Goal: Task Accomplishment & Management: Use online tool/utility

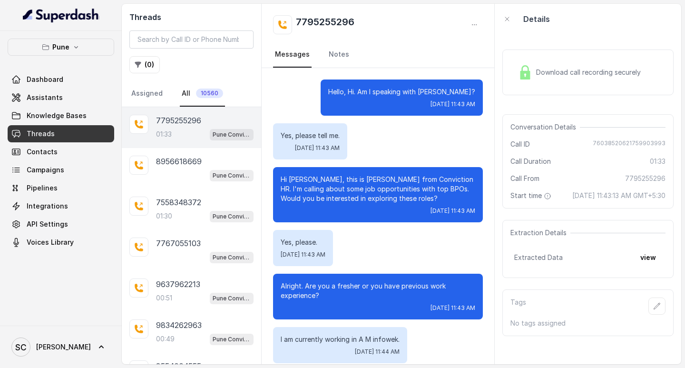
scroll to position [792, 0]
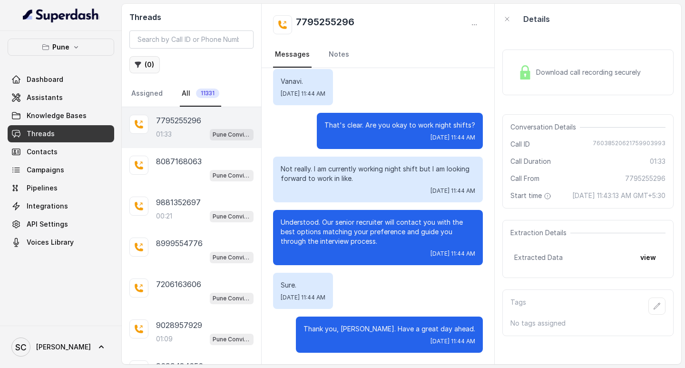
click at [145, 66] on button "( 0 )" at bounding box center [144, 64] width 30 height 17
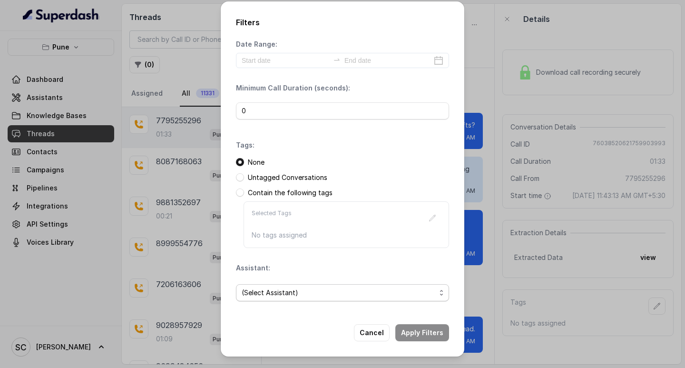
click at [313, 295] on span "(Select Assistant)" at bounding box center [339, 292] width 194 height 11
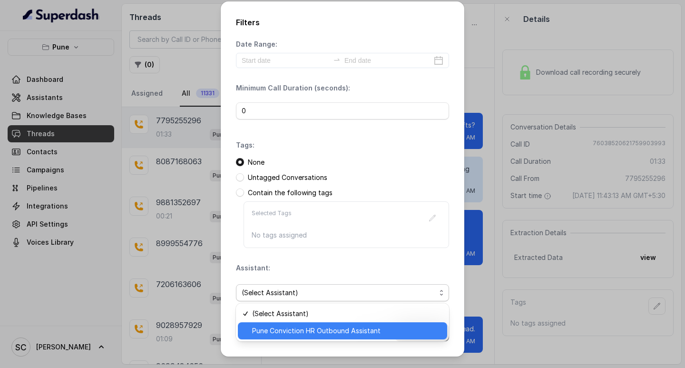
click at [281, 326] on span "Pune Conviction HR Outbound Assistant" at bounding box center [346, 330] width 189 height 11
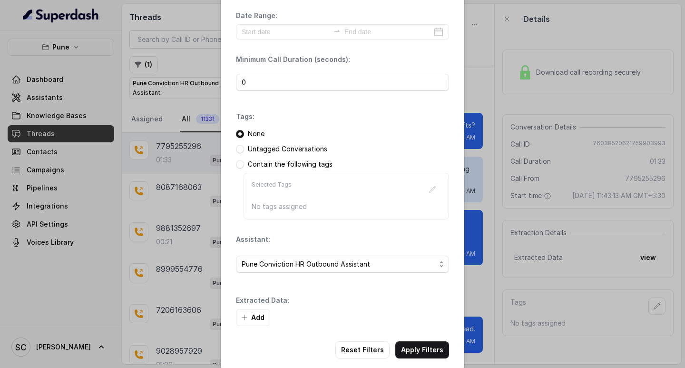
scroll to position [40, 0]
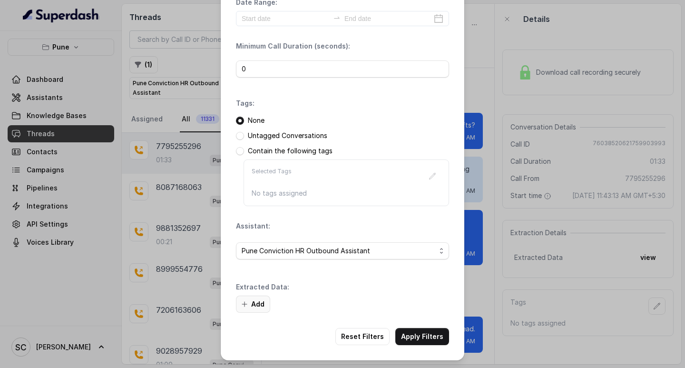
click at [243, 300] on button "Add" at bounding box center [253, 303] width 34 height 17
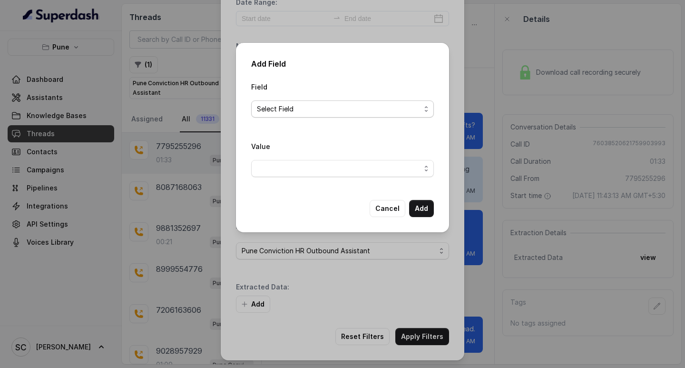
drag, startPoint x: 292, startPoint y: 101, endPoint x: 293, endPoint y: 113, distance: 11.5
click at [292, 102] on span "Select Field" at bounding box center [342, 108] width 183 height 17
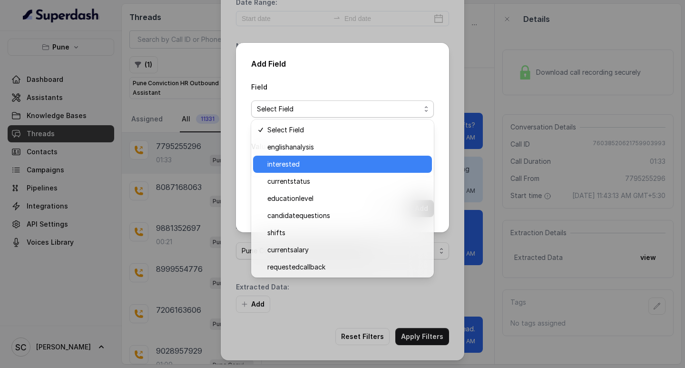
click at [292, 162] on span "interested" at bounding box center [346, 163] width 159 height 11
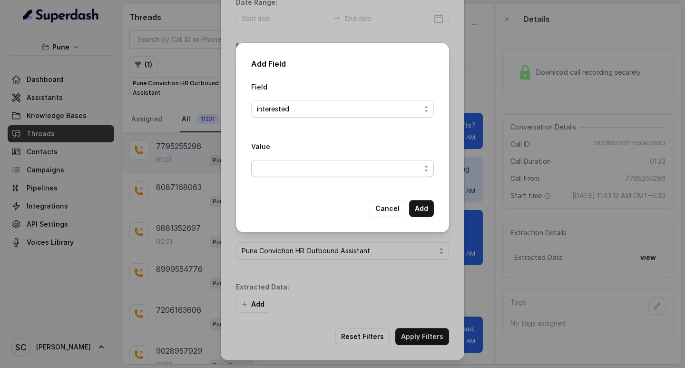
click at [288, 162] on span "button" at bounding box center [342, 168] width 183 height 17
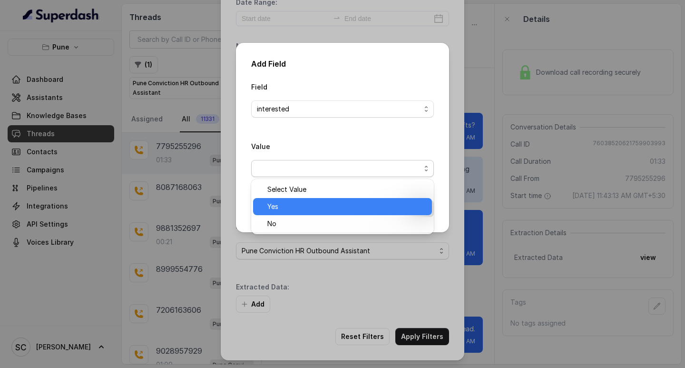
drag, startPoint x: 307, startPoint y: 199, endPoint x: 356, endPoint y: 201, distance: 49.5
click at [307, 199] on div "Yes" at bounding box center [342, 206] width 179 height 17
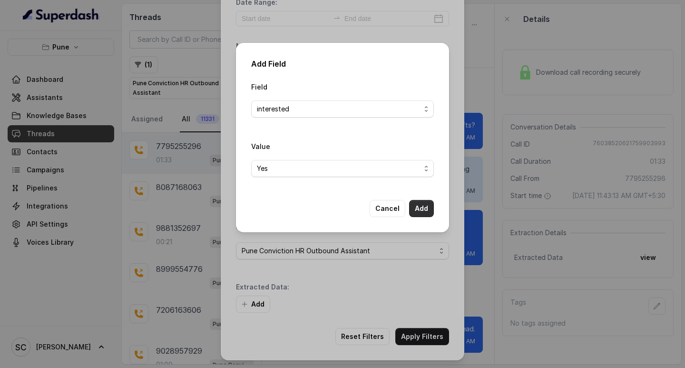
click at [427, 204] on button "Add" at bounding box center [421, 208] width 25 height 17
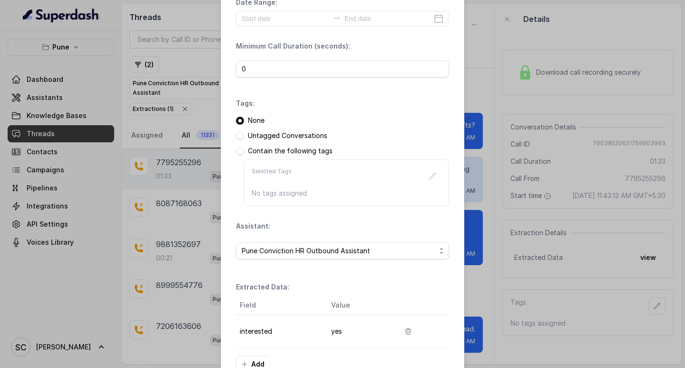
scroll to position [100, 0]
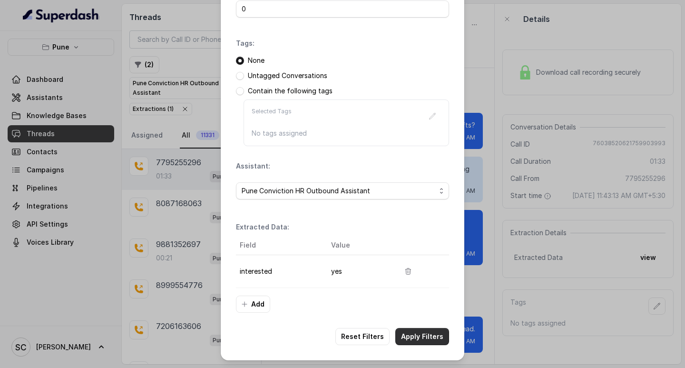
drag, startPoint x: 412, startPoint y: 337, endPoint x: 419, endPoint y: 335, distance: 7.3
click at [413, 337] on button "Apply Filters" at bounding box center [422, 336] width 54 height 17
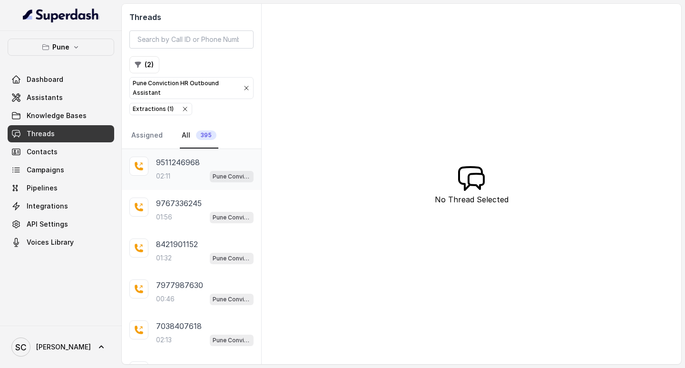
click at [173, 177] on div "02:11 Pune Conviction HR Outbound Assistant" at bounding box center [204, 176] width 97 height 12
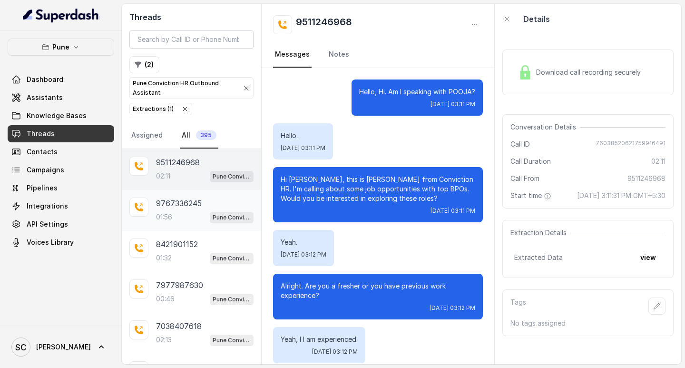
scroll to position [1171, 0]
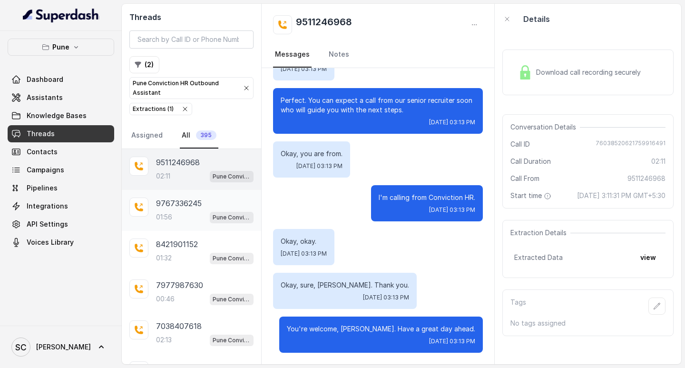
click at [183, 203] on p "9767336245" at bounding box center [179, 202] width 46 height 11
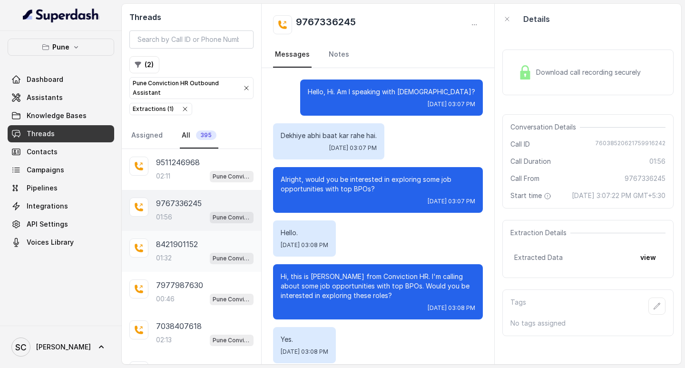
scroll to position [855, 0]
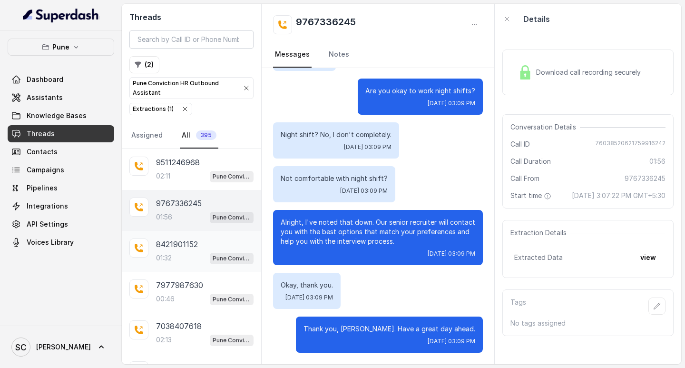
drag, startPoint x: 179, startPoint y: 247, endPoint x: 190, endPoint y: 245, distance: 11.1
click at [179, 246] on p "8421901152" at bounding box center [177, 243] width 42 height 11
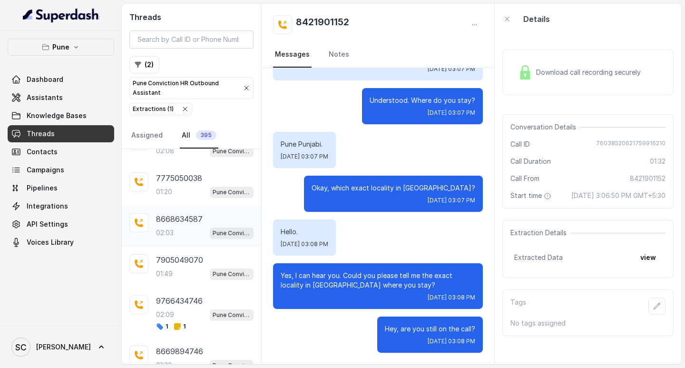
scroll to position [487, 0]
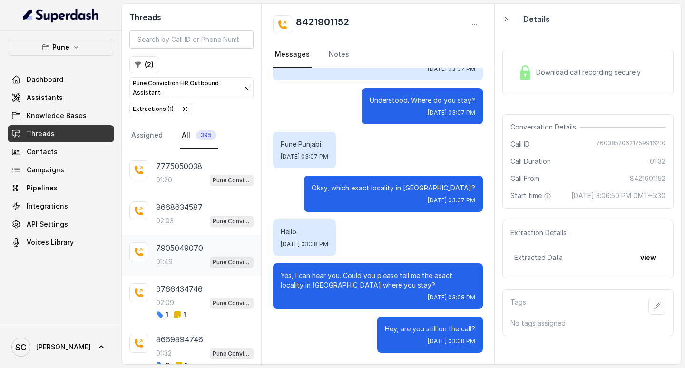
click at [179, 254] on div "7905049070 01:49 Pune Conviction HR Outbound Assistant" at bounding box center [204, 255] width 97 height 26
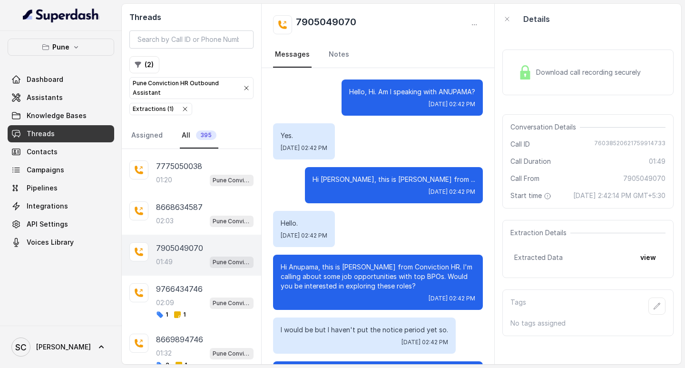
scroll to position [830, 0]
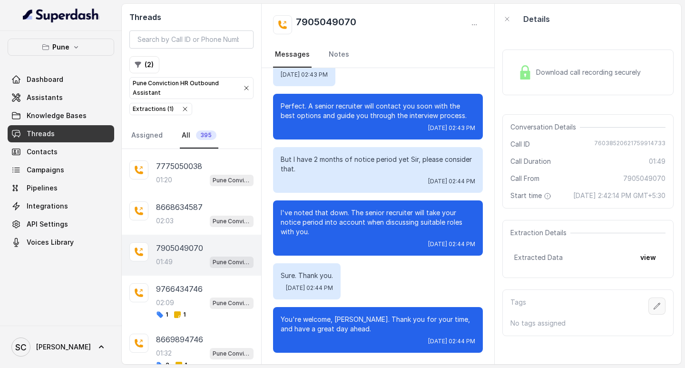
click at [653, 310] on icon "button" at bounding box center [657, 306] width 8 height 8
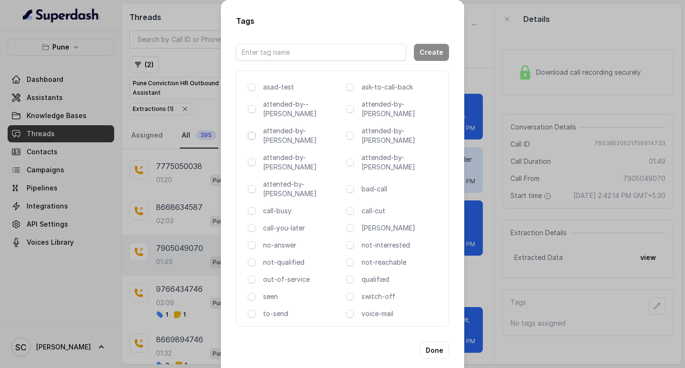
click at [251, 132] on span at bounding box center [252, 136] width 8 height 8
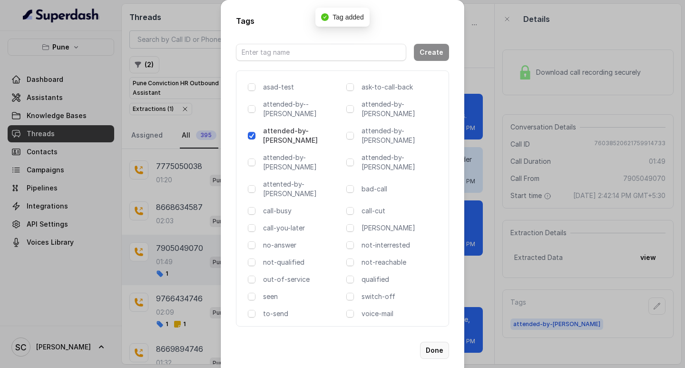
click at [438, 341] on button "Done" at bounding box center [434, 349] width 29 height 17
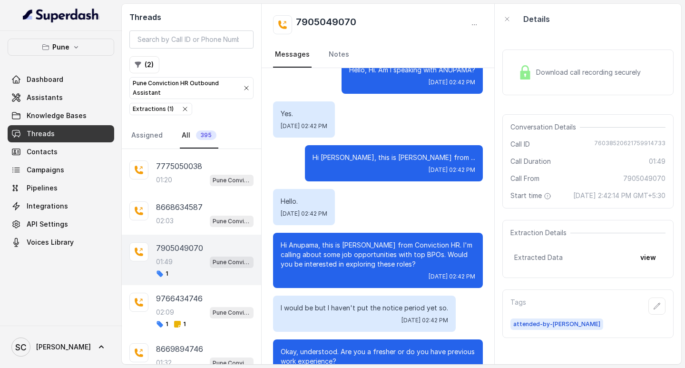
scroll to position [0, 0]
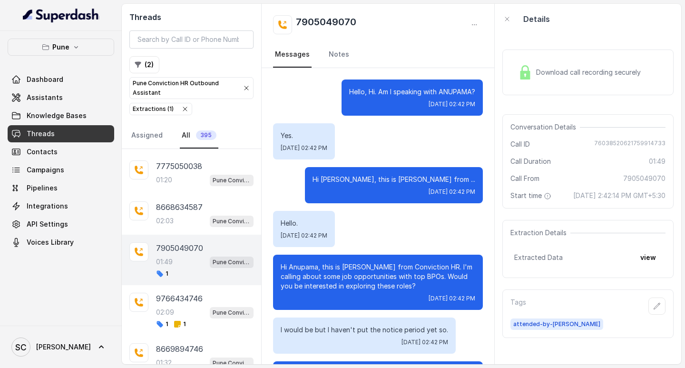
click at [308, 56] on link "Messages" at bounding box center [292, 55] width 39 height 26
click at [309, 54] on link "Messages" at bounding box center [292, 55] width 39 height 26
click at [335, 17] on h2 "7905049070" at bounding box center [326, 24] width 60 height 19
copy h2 "7905049070"
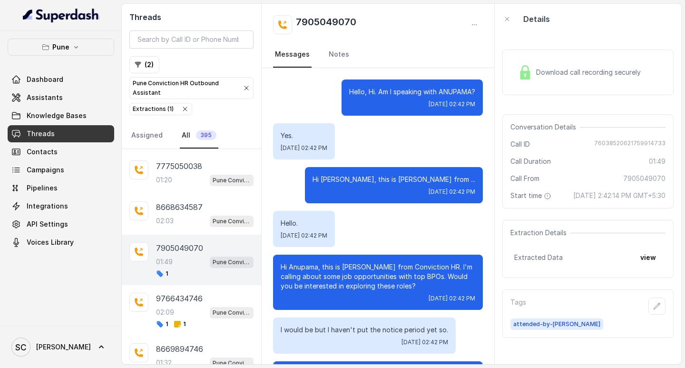
click at [301, 265] on p "Hi Anupama, this is Monica from Conviction HR. I'm calling about some job oppor…" at bounding box center [378, 276] width 194 height 29
copy p "Anupama"
click at [653, 310] on icon "button" at bounding box center [657, 306] width 8 height 8
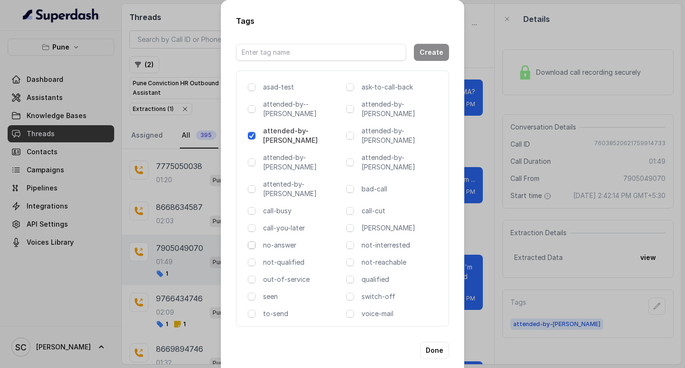
click at [251, 241] on span at bounding box center [252, 245] width 8 height 8
click at [431, 341] on button "Done" at bounding box center [434, 349] width 29 height 17
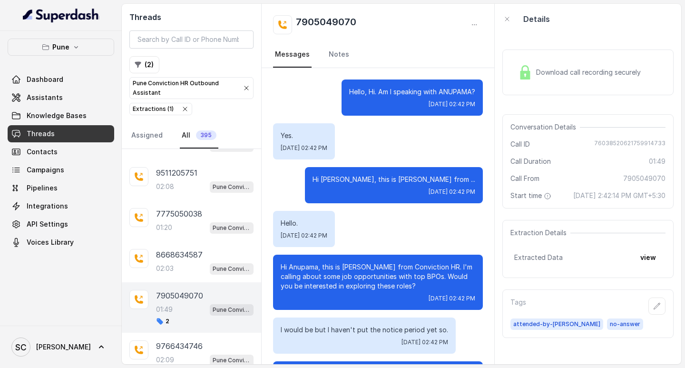
scroll to position [534, 0]
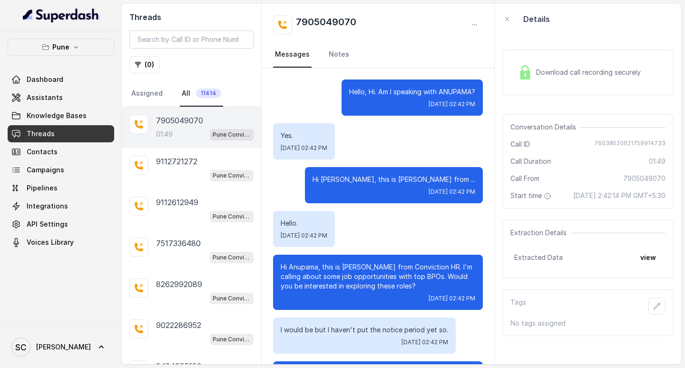
scroll to position [830, 0]
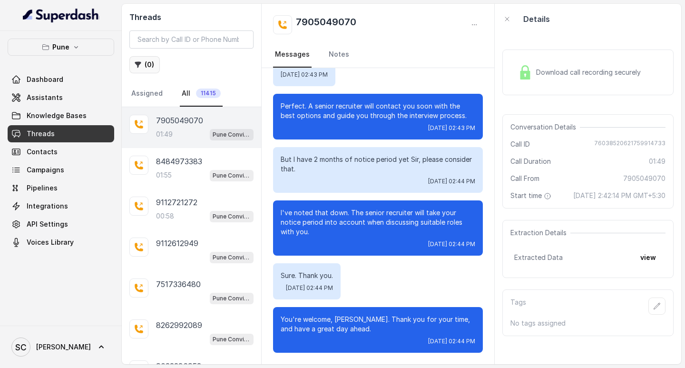
click at [143, 61] on button "( 0 )" at bounding box center [144, 64] width 30 height 17
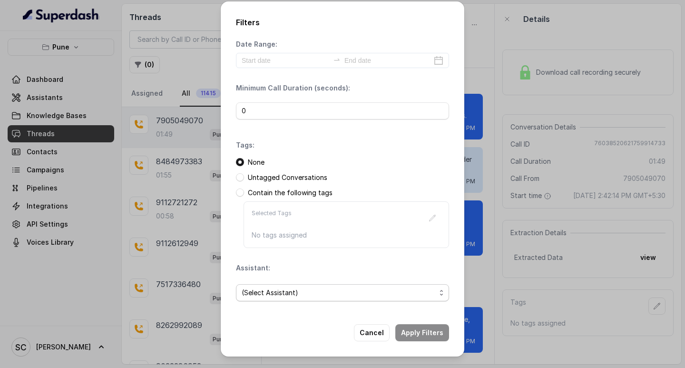
drag, startPoint x: 282, startPoint y: 295, endPoint x: 285, endPoint y: 300, distance: 4.9
click at [283, 296] on span "(Select Assistant)" at bounding box center [339, 292] width 194 height 11
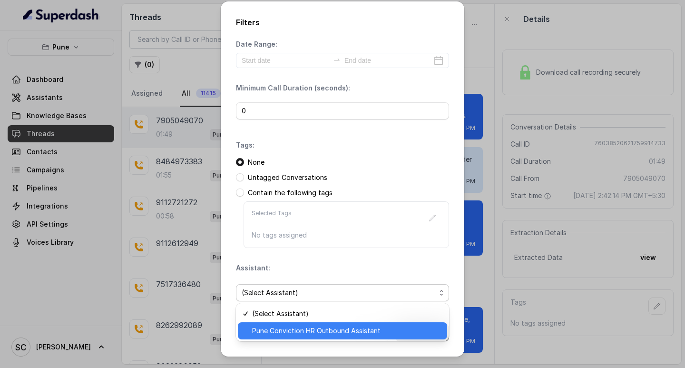
click at [291, 329] on span "Pune Conviction HR Outbound Assistant" at bounding box center [346, 330] width 189 height 11
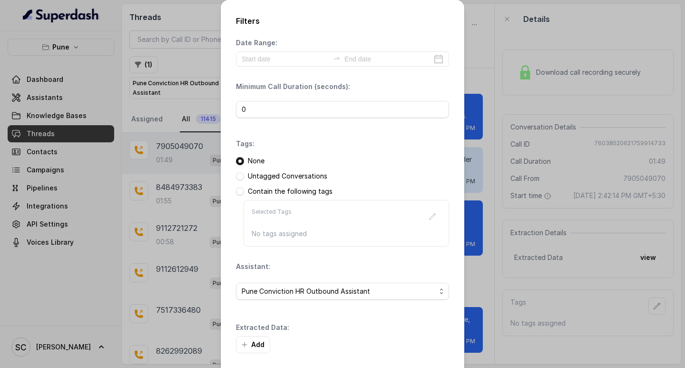
scroll to position [40, 0]
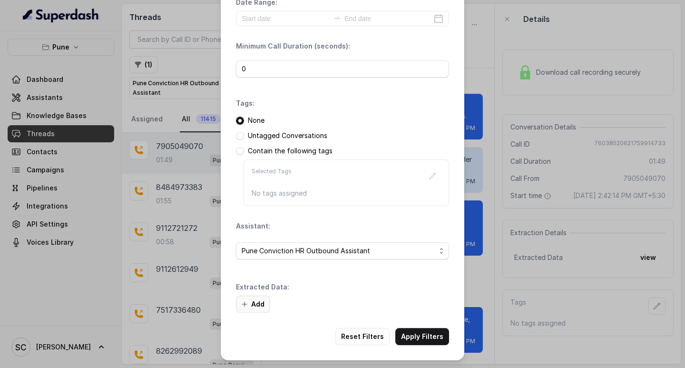
click at [251, 303] on button "Add" at bounding box center [253, 303] width 34 height 17
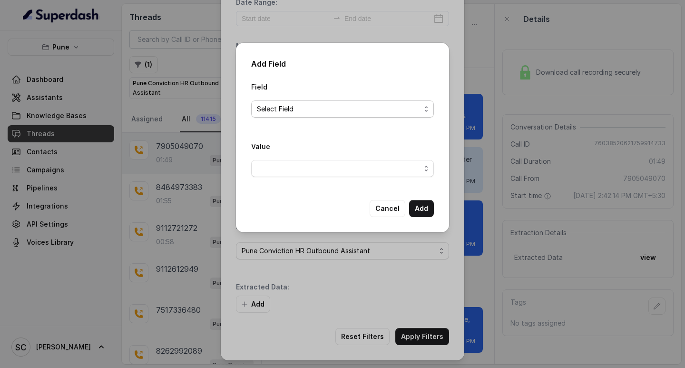
click at [292, 104] on span "Select Field" at bounding box center [339, 108] width 164 height 11
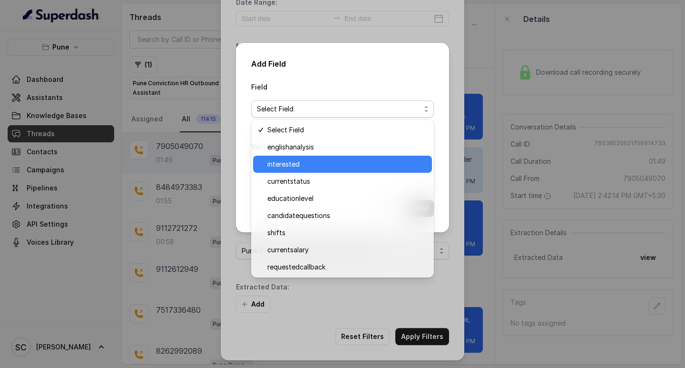
click at [306, 163] on span "interested" at bounding box center [346, 163] width 159 height 11
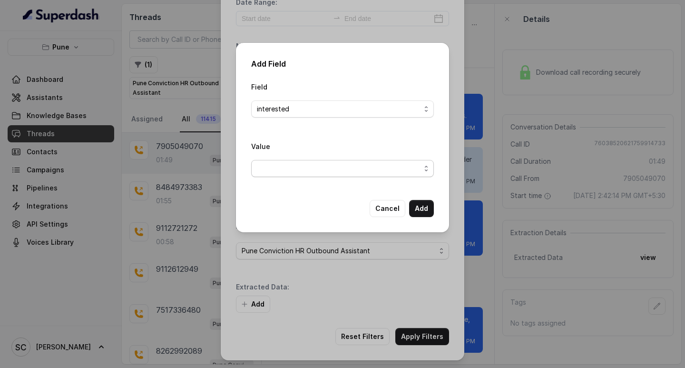
click at [294, 175] on span "button" at bounding box center [342, 168] width 183 height 17
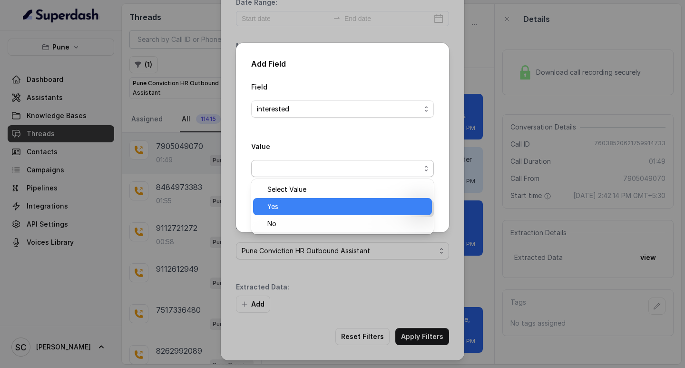
click at [294, 204] on span "Yes" at bounding box center [346, 206] width 159 height 11
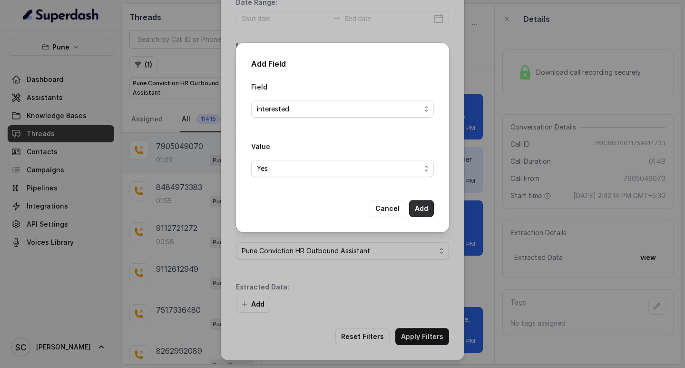
click at [415, 207] on button "Add" at bounding box center [421, 208] width 25 height 17
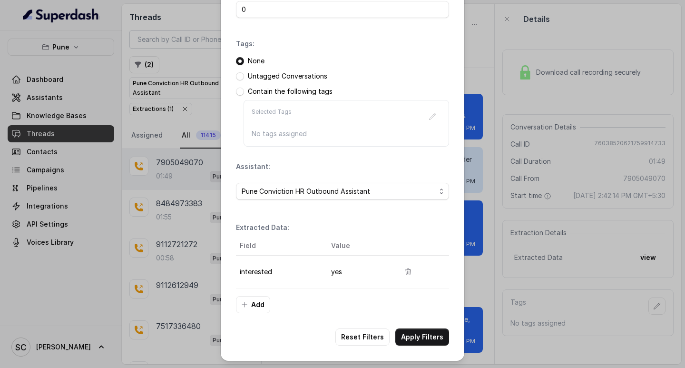
scroll to position [100, 0]
click at [414, 336] on button "Apply Filters" at bounding box center [422, 336] width 54 height 17
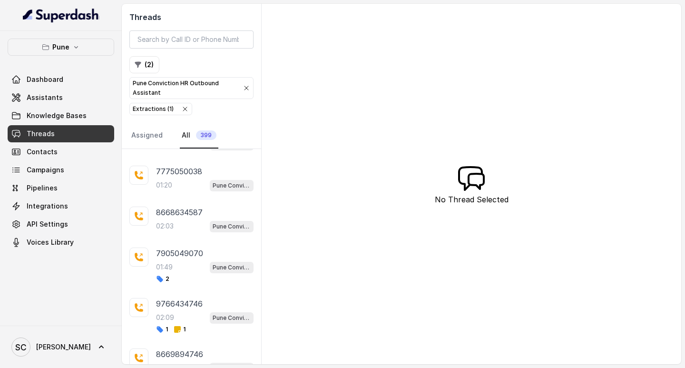
scroll to position [660, 0]
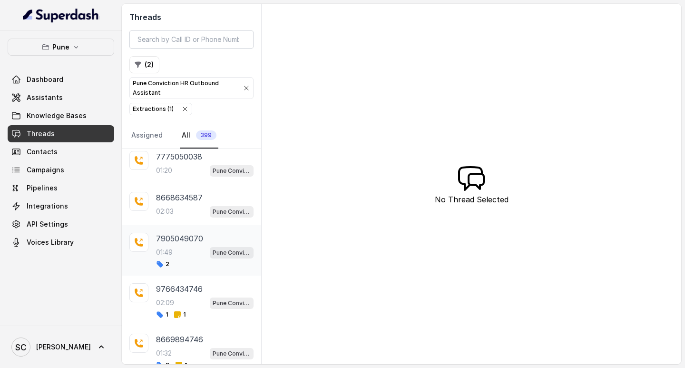
click at [182, 244] on div "7905049070 01:49 Pune Conviction HR Outbound Assistant 2" at bounding box center [204, 250] width 97 height 35
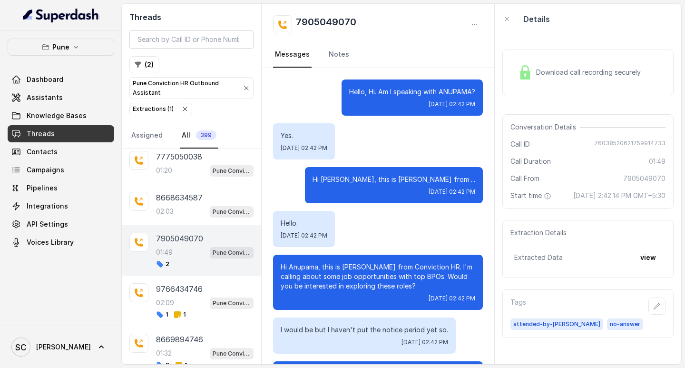
scroll to position [830, 0]
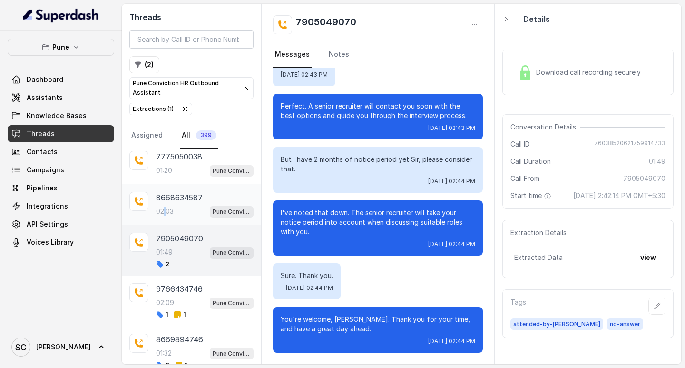
click at [165, 205] on div "02:03 Pune Conviction HR Outbound Assistant" at bounding box center [204, 211] width 97 height 12
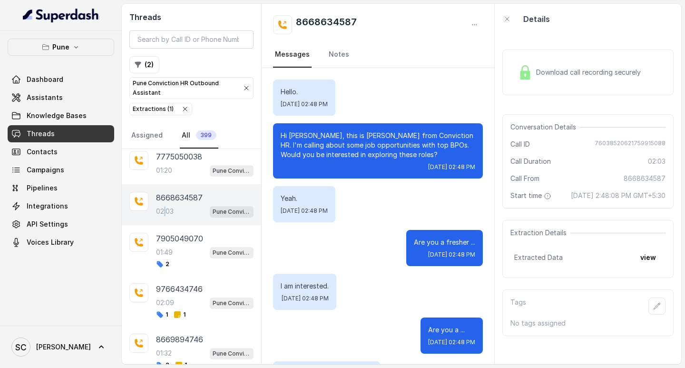
scroll to position [834, 0]
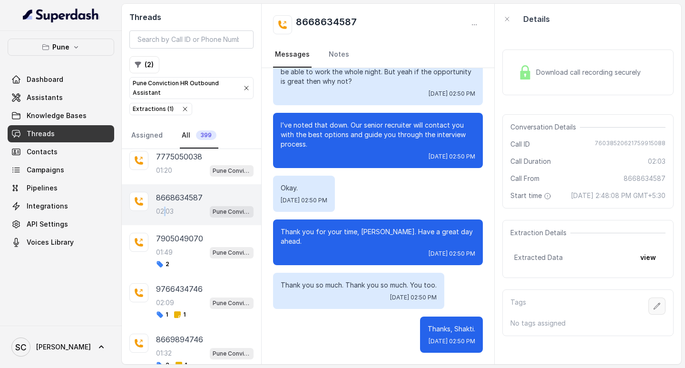
click at [653, 310] on icon "button" at bounding box center [657, 306] width 8 height 8
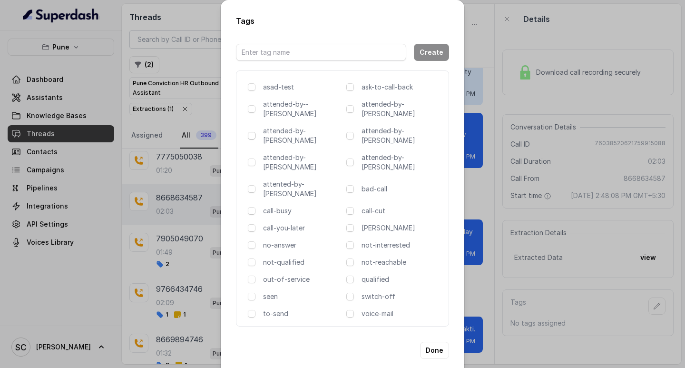
click at [253, 132] on span at bounding box center [252, 136] width 8 height 8
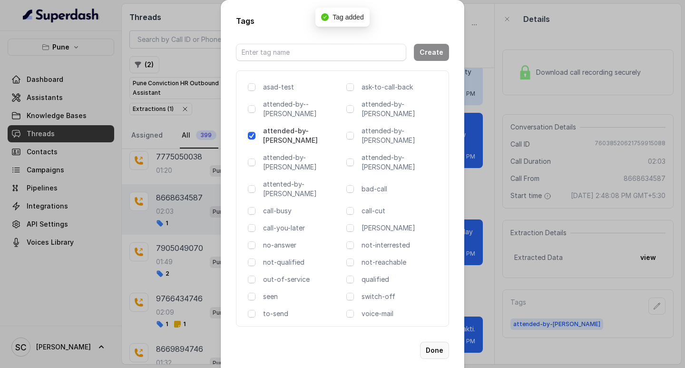
click at [438, 341] on button "Done" at bounding box center [434, 349] width 29 height 17
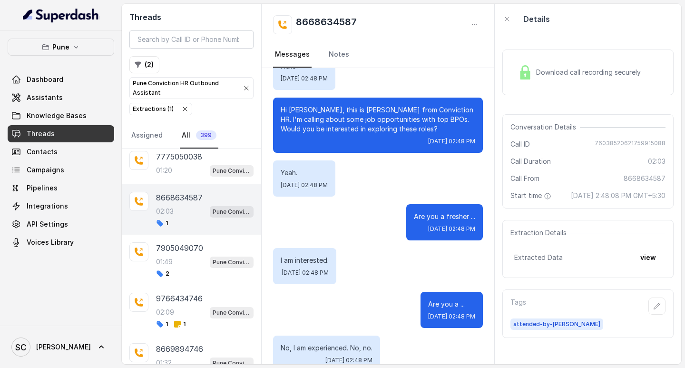
scroll to position [0, 0]
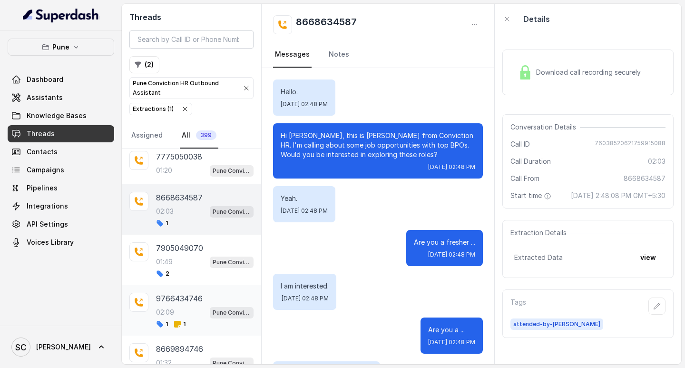
click at [167, 300] on p "9766434746" at bounding box center [179, 297] width 47 height 11
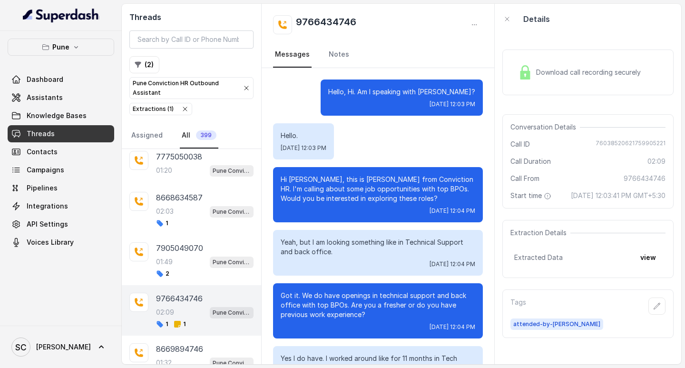
scroll to position [906, 0]
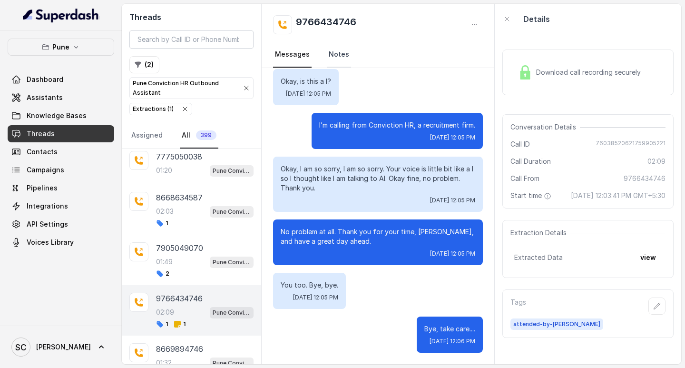
drag, startPoint x: 341, startPoint y: 51, endPoint x: 341, endPoint y: 64, distance: 13.3
click at [341, 51] on link "Notes" at bounding box center [339, 55] width 24 height 26
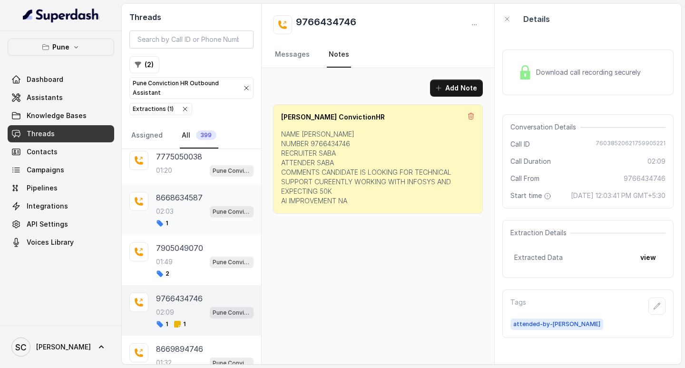
click at [176, 198] on p "8668634587" at bounding box center [179, 197] width 47 height 11
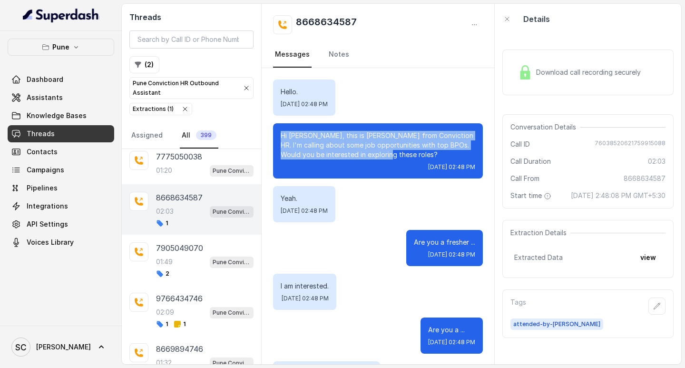
drag, startPoint x: 280, startPoint y: 132, endPoint x: 430, endPoint y: 156, distance: 151.7
click at [435, 158] on div "Hi Shakti, this is Monica from Conviction HR. I'm calling about some job opport…" at bounding box center [378, 150] width 210 height 55
click at [402, 154] on p "Hi [PERSON_NAME], this is [PERSON_NAME] from Conviction HR. I'm calling about s…" at bounding box center [378, 145] width 194 height 29
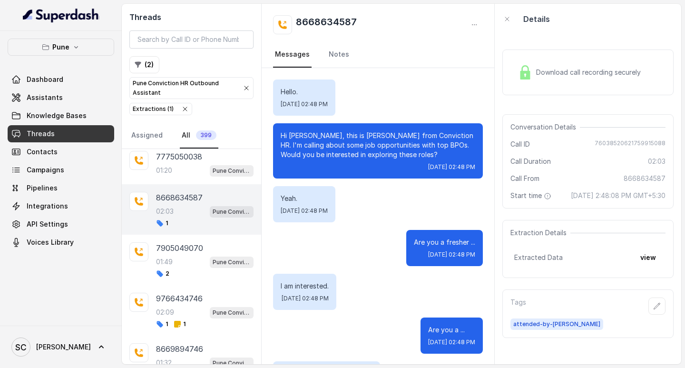
click at [330, 17] on h2 "8668634587" at bounding box center [326, 24] width 61 height 19
click at [333, 19] on h2 "8668634587" at bounding box center [326, 24] width 61 height 19
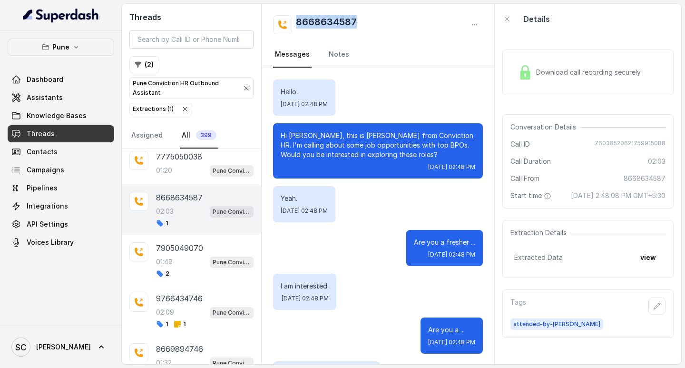
copy h2 "8668634587"
click at [396, 141] on p "Hi [PERSON_NAME], this is [PERSON_NAME] from Conviction HR. I'm calling about s…" at bounding box center [378, 145] width 194 height 29
click at [323, 19] on h2 "8668634587" at bounding box center [326, 24] width 61 height 19
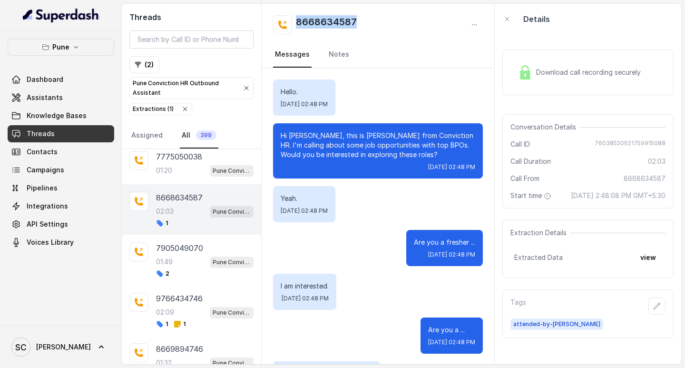
click at [323, 19] on h2 "8668634587" at bounding box center [326, 24] width 61 height 19
click at [338, 53] on link "Notes" at bounding box center [339, 55] width 24 height 26
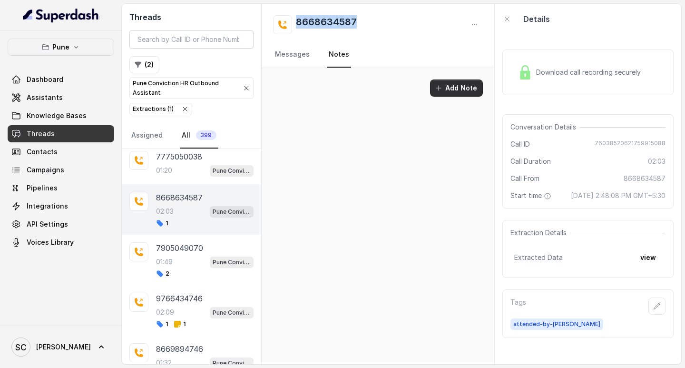
click at [474, 89] on button "Add Note" at bounding box center [456, 87] width 53 height 17
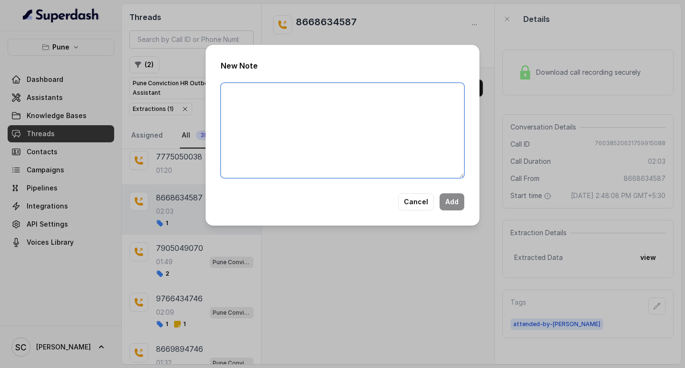
click at [315, 106] on textarea at bounding box center [342, 130] width 243 height 95
paste textarea "Name Number Recruiter Name of attender Comments AI Improvement"
click at [242, 90] on textarea "Name Number Recruiter Name of attender Comments AI Improvement" at bounding box center [342, 130] width 243 height 95
click at [255, 92] on textarea "Name Number Recruiter Name of attender Comments AI Improvement" at bounding box center [342, 130] width 243 height 95
paste textarea "Shakti"
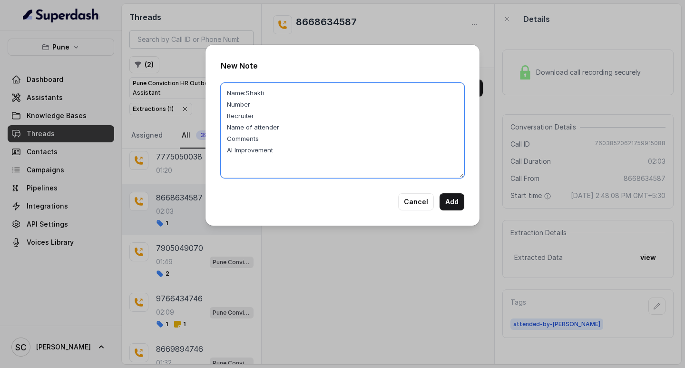
click at [253, 105] on textarea "Name:Shakti Number Recruiter Name of attender Comments AI Improvement" at bounding box center [342, 130] width 243 height 95
paste textarea "8668634587"
click at [260, 110] on textarea "Name:Shakti Number: 8668634587 Recruiter Name of attender Comments AI Improveme…" at bounding box center [342, 130] width 243 height 95
click at [254, 116] on textarea "Name:Shakti Number: 8668634587 Recruiter Name of attender Comments AI Improveme…" at bounding box center [342, 130] width 243 height 95
paste textarea "Amruta"
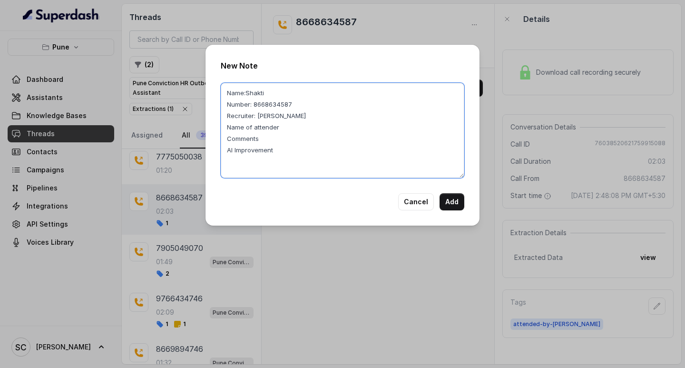
click at [288, 127] on textarea "Name:Shakti Number: 8668634587 Recruiter: Amruta Name of attender Comments AI I…" at bounding box center [342, 130] width 243 height 95
paste textarea "Amruta"
click at [279, 126] on textarea "Name:Shakti Number: 8668634587 Recruiter: Amruta Name of attender:Amruta Commen…" at bounding box center [342, 130] width 243 height 95
click at [281, 129] on textarea "Name:Shakti Number: 8668634587 Recruiter: Amruta Name of attender:Amruta Commen…" at bounding box center [342, 130] width 243 height 95
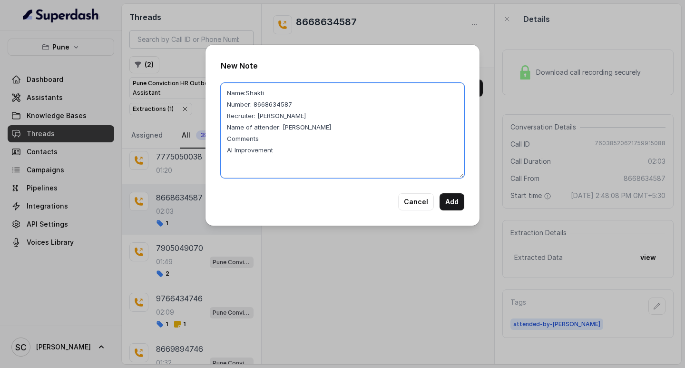
drag, startPoint x: 259, startPoint y: 146, endPoint x: 264, endPoint y: 137, distance: 10.4
click at [259, 145] on textarea "Name:Shakti Number: 8668634587 Recruiter: Amruta Name of attender: Amruta Comme…" at bounding box center [342, 130] width 243 height 95
click at [265, 136] on textarea "Name:Shakti Number: 8668634587 Recruiter: Amruta Name of attender: Amruta Comme…" at bounding box center [342, 130] width 243 height 95
paste textarea "Darron's candidate, good to go for allstate and exl, told darron about the same."
click at [289, 162] on textarea "Name:Shakti Number: 8668634587 Recruiter: Amruta Name of attender: Amruta Comme…" at bounding box center [342, 130] width 243 height 95
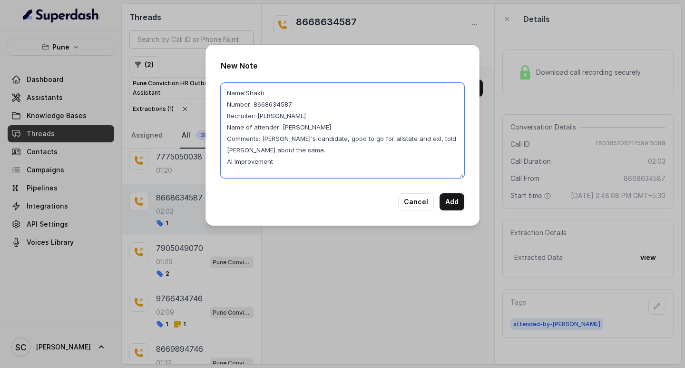
click at [269, 163] on textarea "Name:Shakti Number: 8668634587 Recruiter: Amruta Name of attender: Amruta Comme…" at bounding box center [342, 130] width 243 height 95
click at [278, 162] on textarea "Name:Shakti Number: 8668634587 Recruiter: Amruta Name of attender: Amruta Comme…" at bounding box center [342, 130] width 243 height 95
type textarea "Name:Shakti Number: 8668634587 Recruiter: Amruta Name of attender: Amruta Comme…"
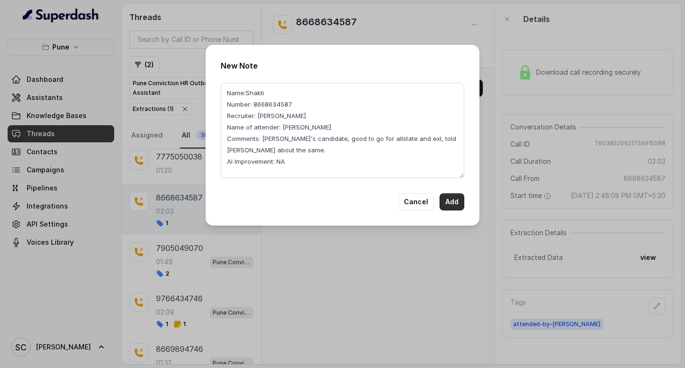
click at [455, 206] on button "Add" at bounding box center [451, 201] width 25 height 17
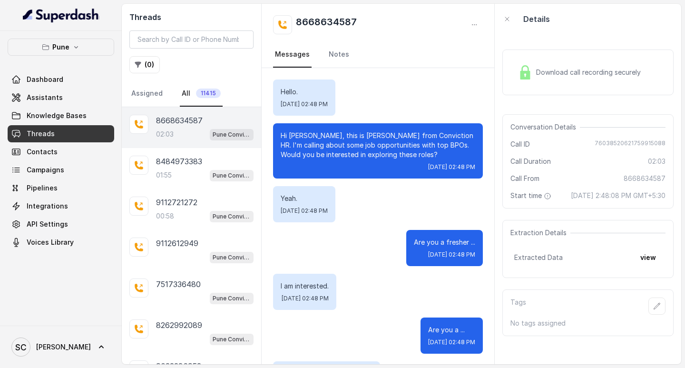
scroll to position [834, 0]
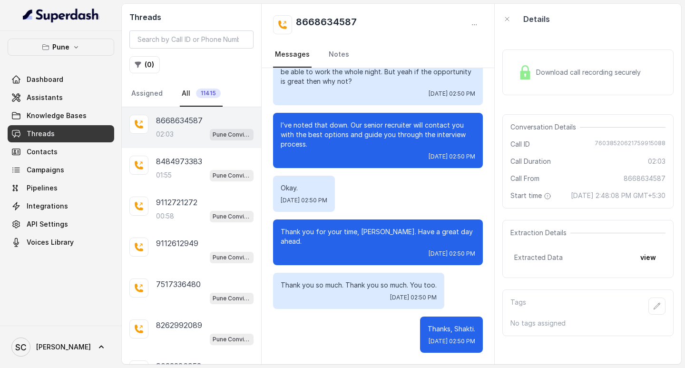
click at [219, 2] on main "Threads ( 0 ) Assigned All 11415 8668634587 02:03 Pune Conviction HR Outbound A…" at bounding box center [342, 184] width 685 height 368
click at [220, 2] on main "Threads ( 0 ) Assigned All 11415 8668634587 02:03 Pune Conviction HR Outbound A…" at bounding box center [342, 184] width 685 height 368
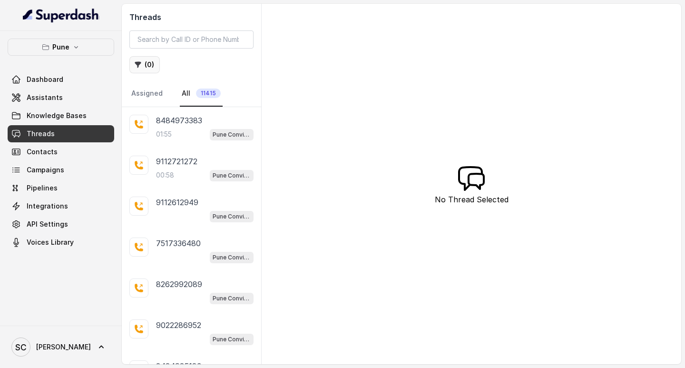
click at [143, 64] on button "( 0 )" at bounding box center [144, 64] width 30 height 17
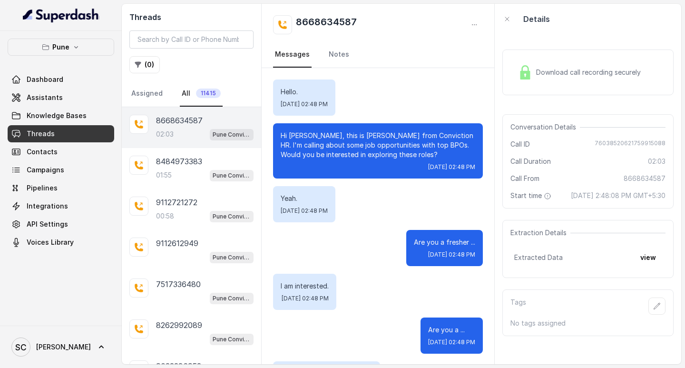
scroll to position [834, 0]
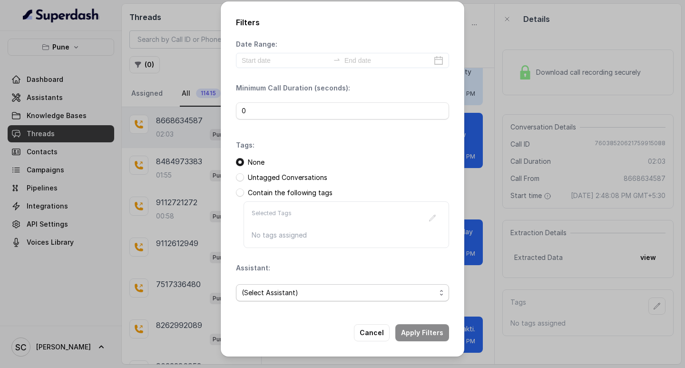
click at [271, 291] on span "(Select Assistant)" at bounding box center [339, 292] width 194 height 11
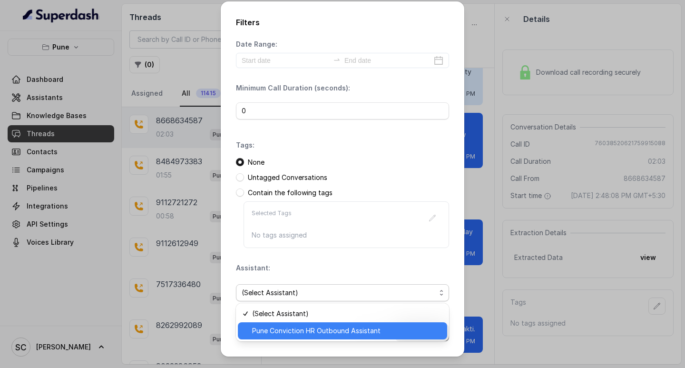
click at [292, 330] on span "Pune Conviction HR Outbound Assistant" at bounding box center [346, 330] width 189 height 11
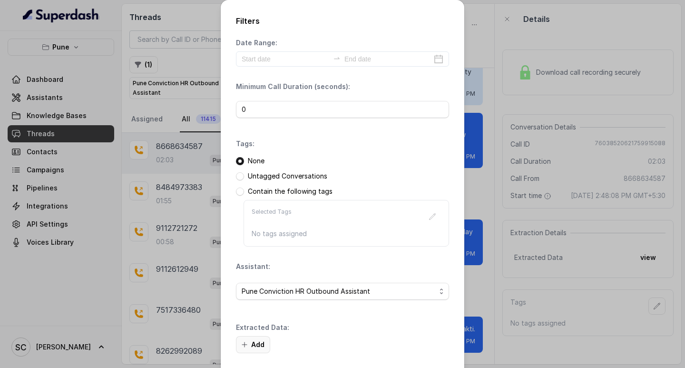
click at [254, 346] on button "Add" at bounding box center [253, 344] width 34 height 17
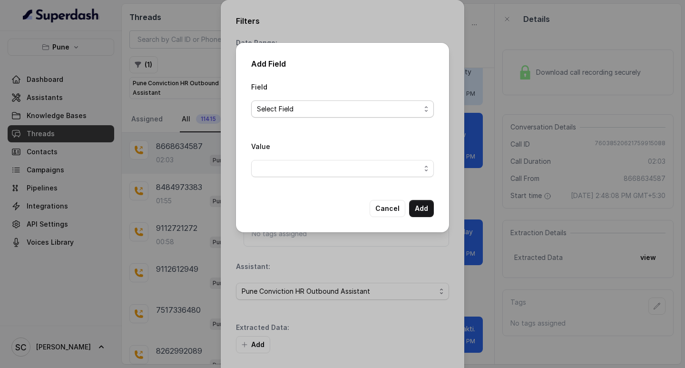
click at [282, 115] on span "Select Field" at bounding box center [342, 108] width 183 height 17
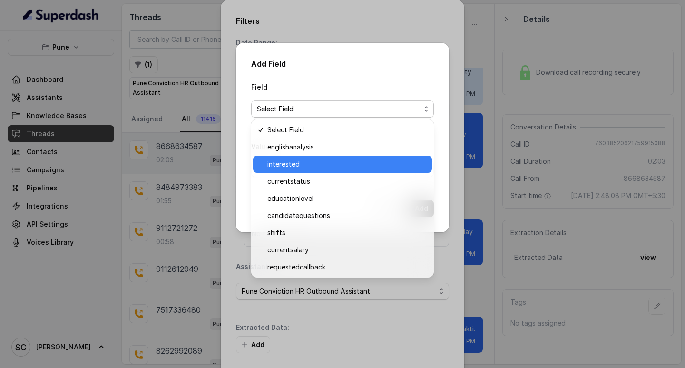
click at [291, 164] on span "interested" at bounding box center [346, 163] width 159 height 11
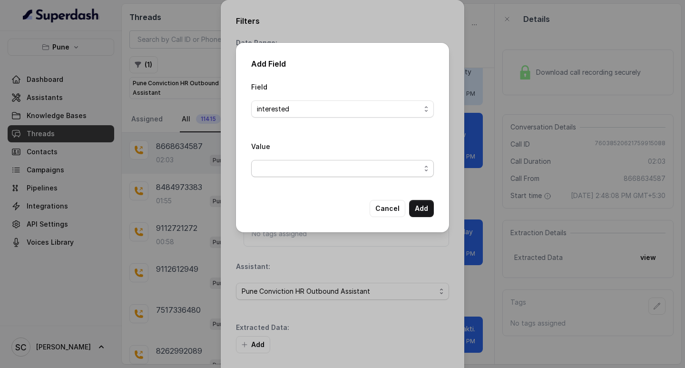
click at [277, 167] on span "button" at bounding box center [342, 168] width 183 height 17
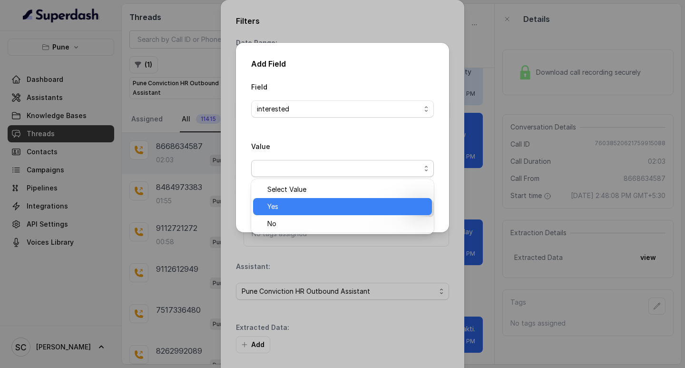
click at [274, 204] on span "Yes" at bounding box center [346, 206] width 159 height 11
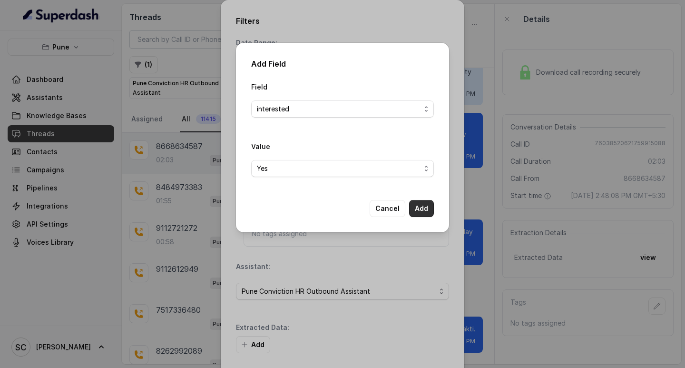
click at [427, 207] on button "Add" at bounding box center [421, 208] width 25 height 17
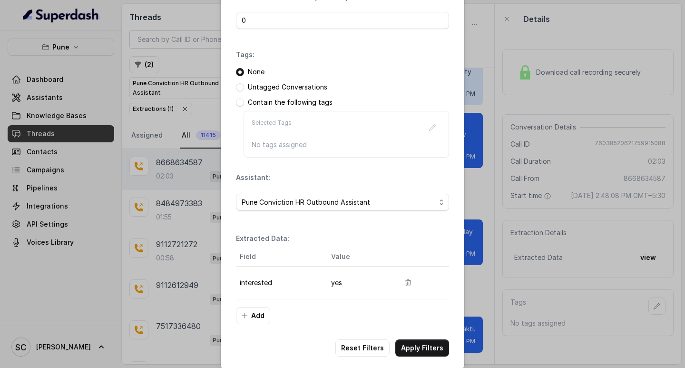
scroll to position [100, 0]
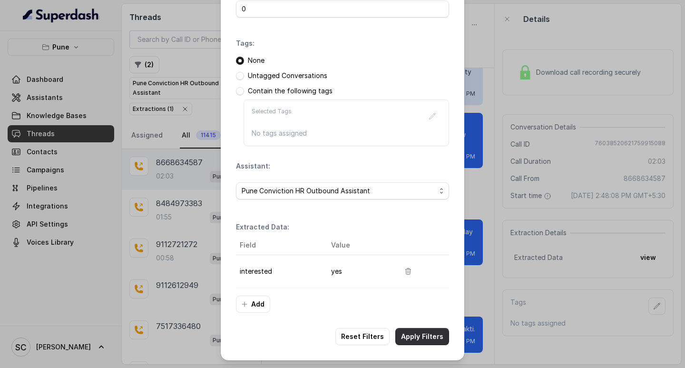
click at [412, 332] on button "Apply Filters" at bounding box center [422, 336] width 54 height 17
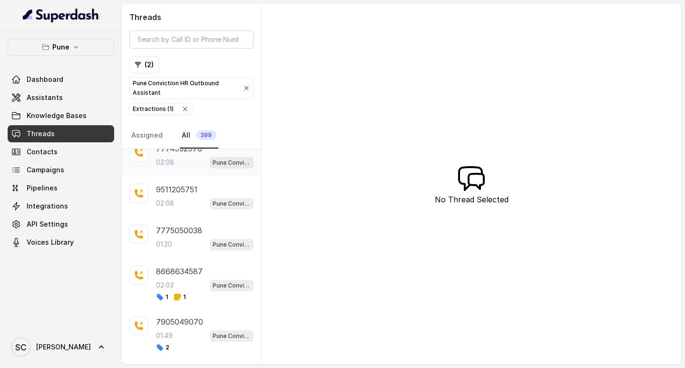
scroll to position [574, 0]
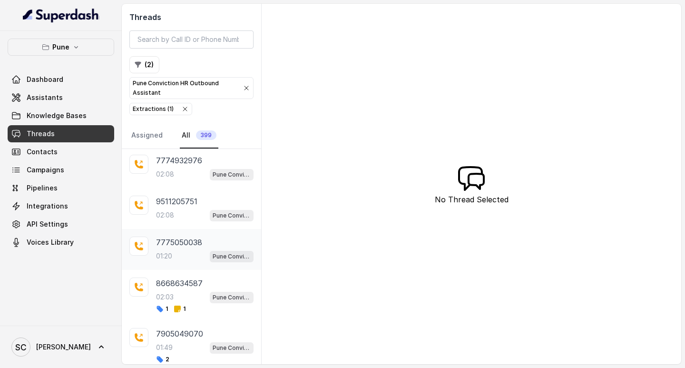
drag, startPoint x: 168, startPoint y: 245, endPoint x: 216, endPoint y: 229, distance: 50.8
click at [169, 246] on p "7775050038" at bounding box center [179, 241] width 46 height 11
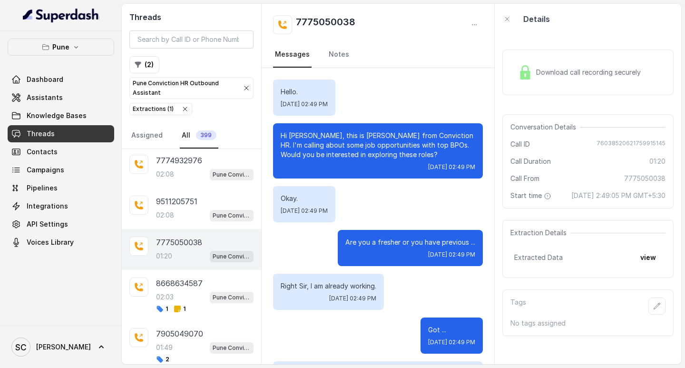
scroll to position [792, 0]
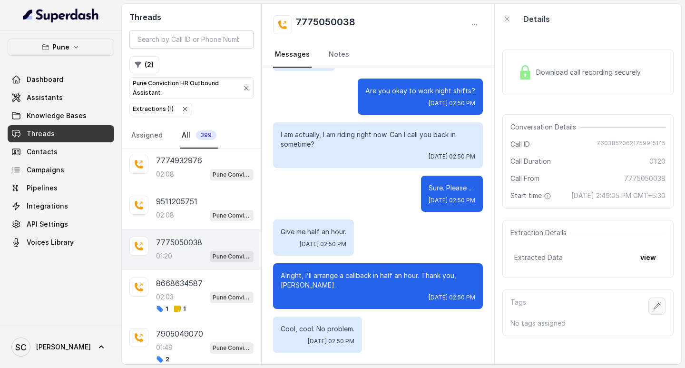
click at [653, 310] on icon "button" at bounding box center [657, 306] width 8 height 8
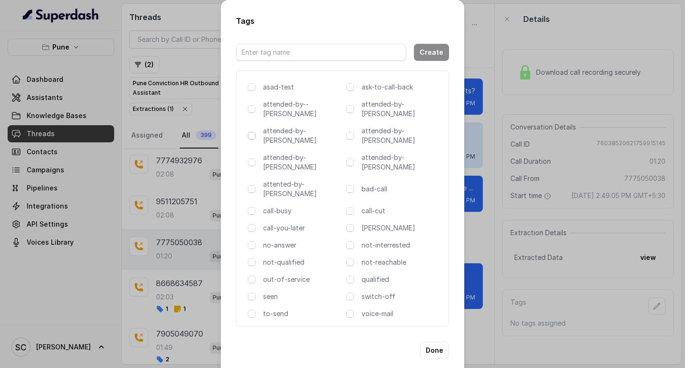
click at [251, 132] on span at bounding box center [252, 136] width 8 height 8
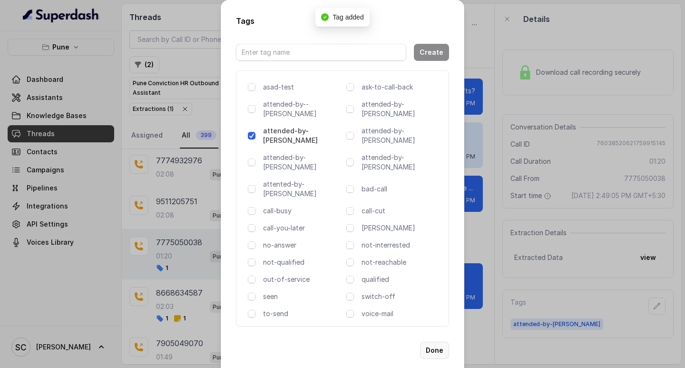
click at [436, 341] on button "Done" at bounding box center [434, 349] width 29 height 17
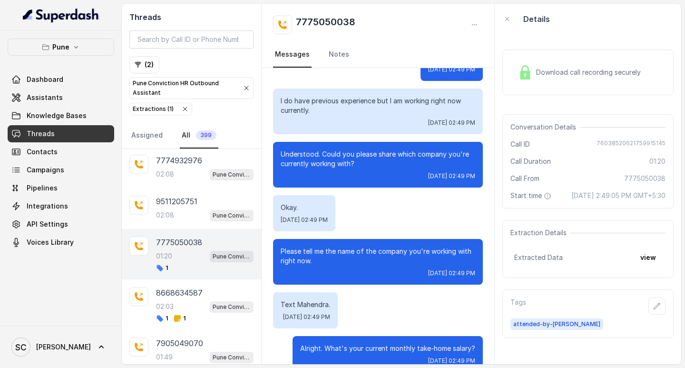
scroll to position [269, 0]
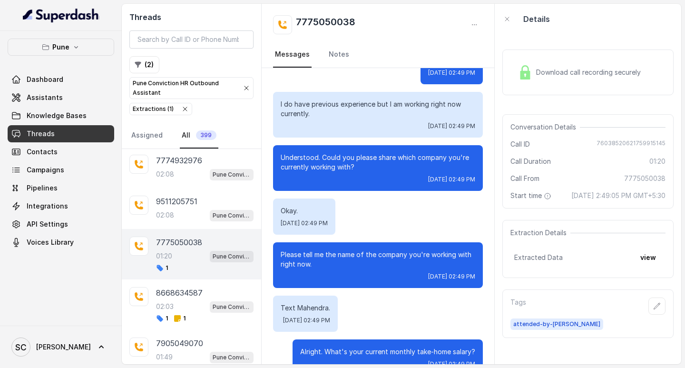
click at [330, 16] on h2 "7775050038" at bounding box center [325, 24] width 59 height 19
copy h2 "7775050038"
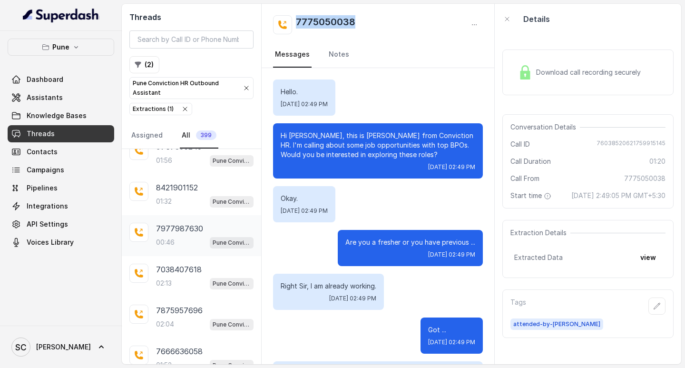
scroll to position [242, 0]
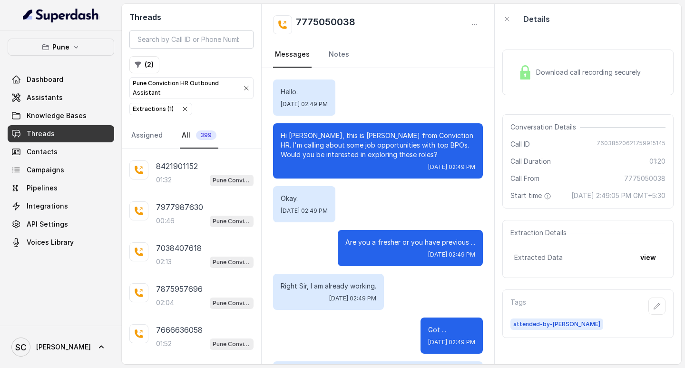
click at [303, 135] on p "Hi Khawar, this is Monica from Conviction HR. I'm calling about some job opport…" at bounding box center [378, 145] width 194 height 29
click at [326, 19] on h2 "7775050038" at bounding box center [325, 24] width 59 height 19
copy h2 "7775050038"
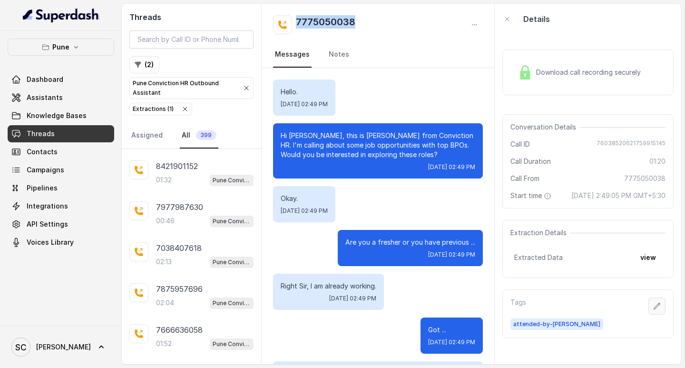
drag, startPoint x: 651, startPoint y: 313, endPoint x: 654, endPoint y: 318, distance: 5.5
click at [654, 314] on button "button" at bounding box center [656, 305] width 17 height 17
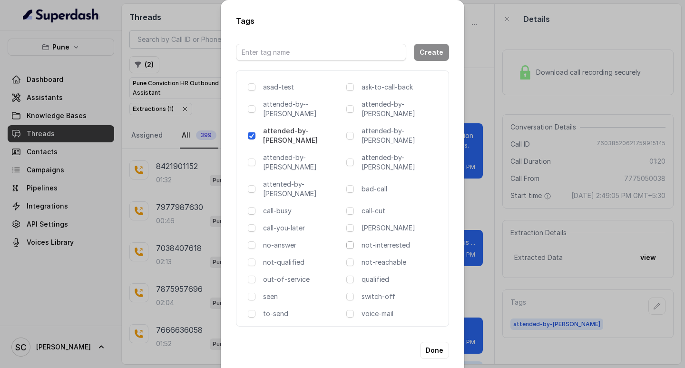
click at [349, 241] on span at bounding box center [350, 245] width 8 height 8
click at [433, 341] on button "Done" at bounding box center [434, 349] width 29 height 17
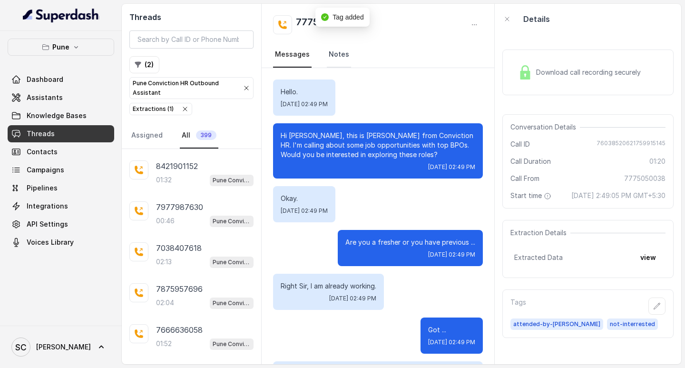
click at [339, 56] on link "Notes" at bounding box center [339, 55] width 24 height 26
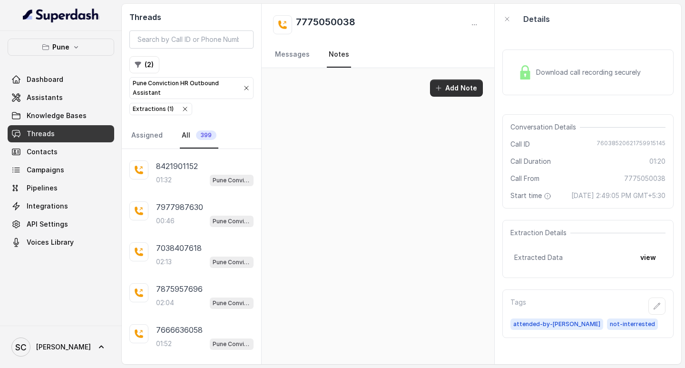
click at [459, 87] on button "Add Note" at bounding box center [456, 87] width 53 height 17
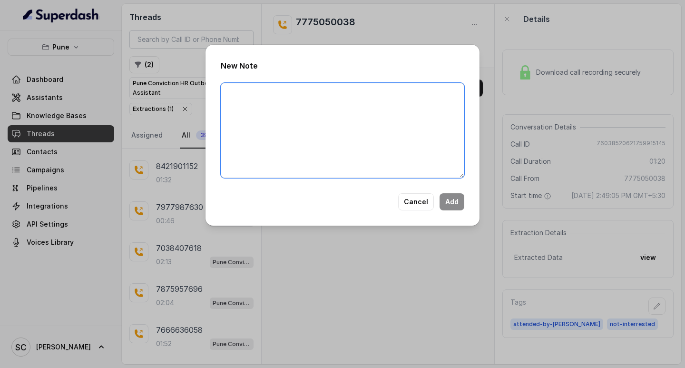
click at [317, 100] on textarea at bounding box center [342, 130] width 243 height 95
paste textarea "Name: Number: Recruiter: Name of attender: Comments: AI Improvement:"
click at [263, 93] on textarea "Name: Number: Recruiter: Name of attender: Comments: AI Improvement:" at bounding box center [342, 130] width 243 height 95
paste textarea "Khawar"
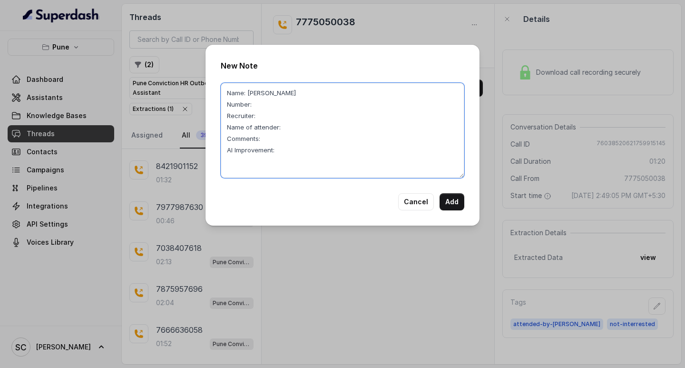
click at [258, 105] on textarea "Name: Khawar Number: Recruiter: Name of attender: Comments: AI Improvement:" at bounding box center [342, 130] width 243 height 95
paste textarea "7775050038"
click at [265, 115] on textarea "Name: Khawar Number: 7775050038 Recruiter: Name of attender: Comments: AI Impro…" at bounding box center [342, 130] width 243 height 95
paste textarea "Amruta"
click at [292, 128] on textarea "Name: Khawar Number: 7775050038 Recruiter: Amruta Name of attender: Comments: A…" at bounding box center [342, 130] width 243 height 95
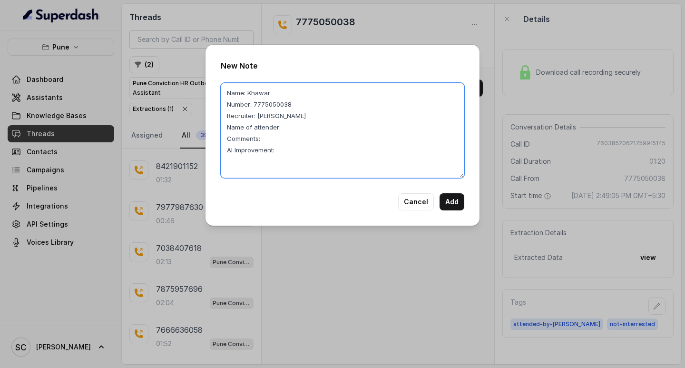
paste textarea "Amruta"
click at [266, 137] on textarea "Name: Khawar Number: 7775050038 Recruiter: Amruta Name of attender: Amruta Comm…" at bounding box center [342, 130] width 243 height 95
paste textarea "Not Interested"
click at [281, 148] on textarea "Name: Khawar Number: 7775050038 Recruiter: Amruta Name of attender: Amruta Comm…" at bounding box center [342, 130] width 243 height 95
drag, startPoint x: 275, startPoint y: 149, endPoint x: 438, endPoint y: 150, distance: 163.6
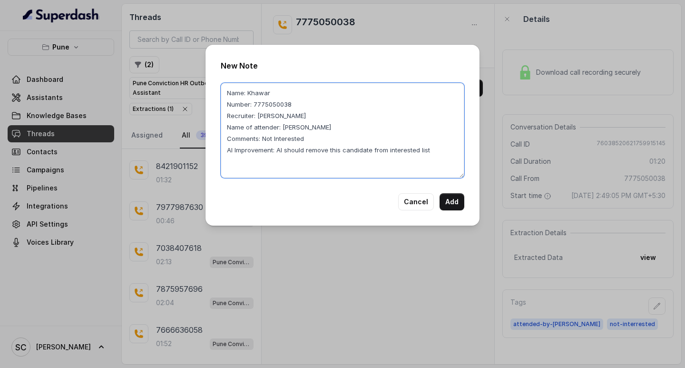
click at [438, 150] on textarea "Name: Khawar Number: 7775050038 Recruiter: Amruta Name of attender: Amruta Comm…" at bounding box center [342, 130] width 243 height 95
type textarea "Name: Khawar Number: 7775050038 Recruiter: Amruta Name of attender: Amruta Comm…"
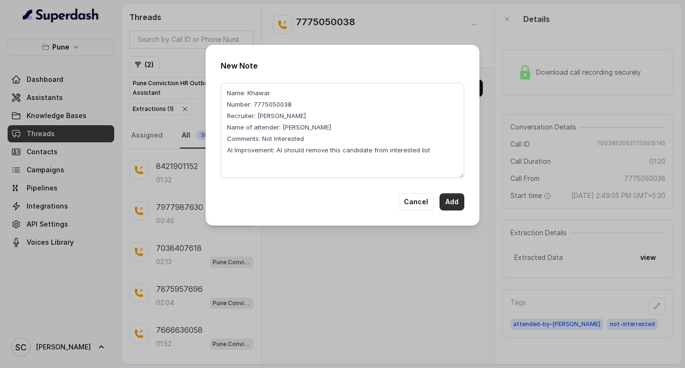
drag, startPoint x: 449, startPoint y: 197, endPoint x: 401, endPoint y: 149, distance: 68.3
click at [449, 196] on button "Add" at bounding box center [451, 201] width 25 height 17
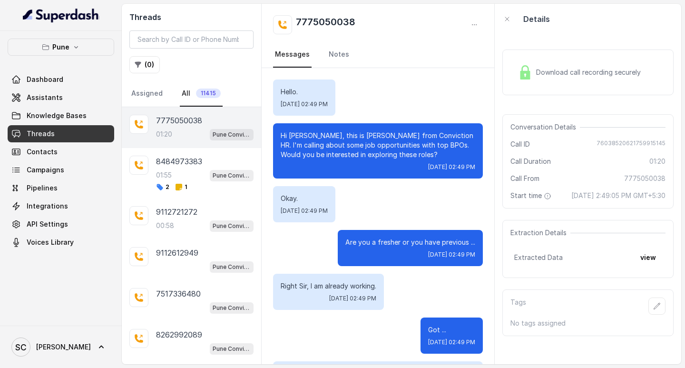
scroll to position [792, 0]
click at [143, 64] on button "( 0 )" at bounding box center [144, 64] width 30 height 17
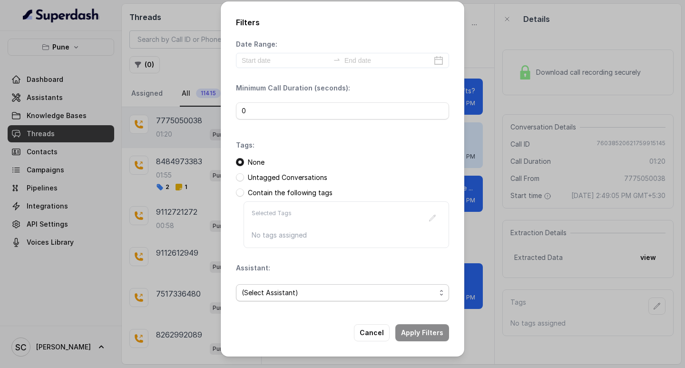
click at [288, 292] on span "(Select Assistant)" at bounding box center [339, 292] width 194 height 11
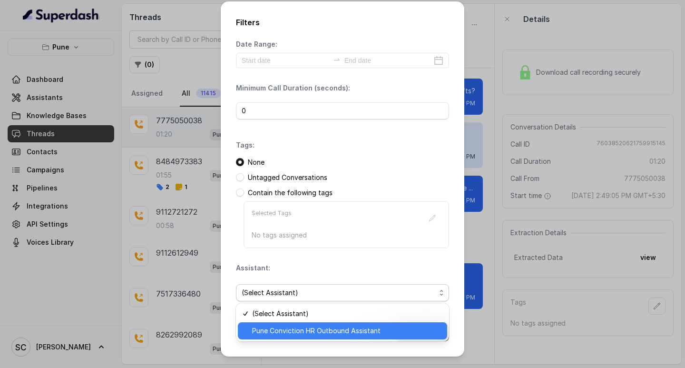
click at [288, 327] on span "Pune Conviction HR Outbound Assistant" at bounding box center [346, 330] width 189 height 11
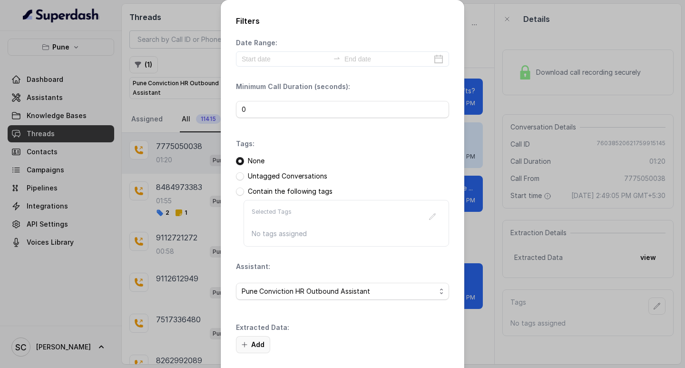
click at [259, 343] on button "Add" at bounding box center [253, 344] width 34 height 17
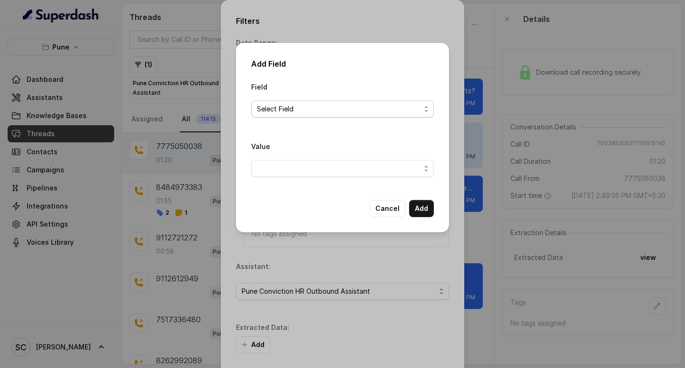
click at [263, 110] on span "Select Field" at bounding box center [339, 108] width 164 height 11
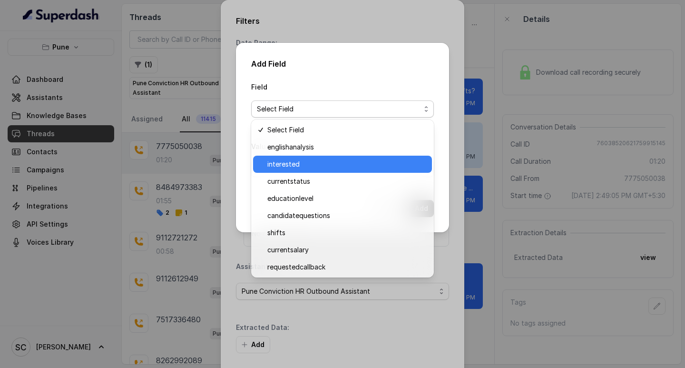
click at [291, 163] on span "interested" at bounding box center [346, 163] width 159 height 11
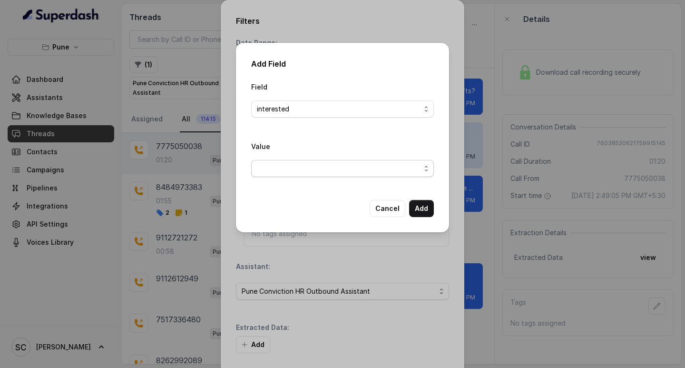
click at [289, 166] on span "button" at bounding box center [342, 168] width 183 height 17
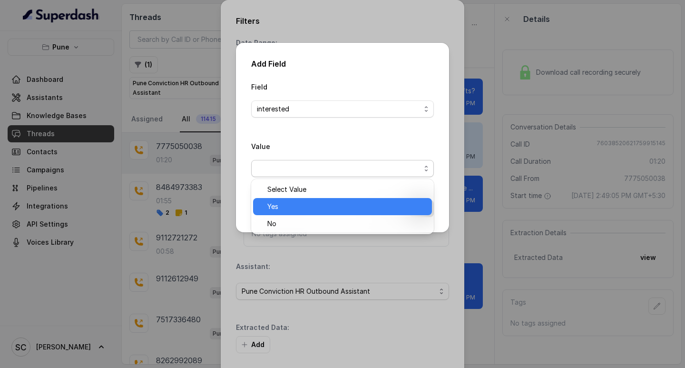
drag, startPoint x: 289, startPoint y: 204, endPoint x: 388, endPoint y: 208, distance: 99.0
click at [289, 204] on span "Yes" at bounding box center [346, 206] width 159 height 11
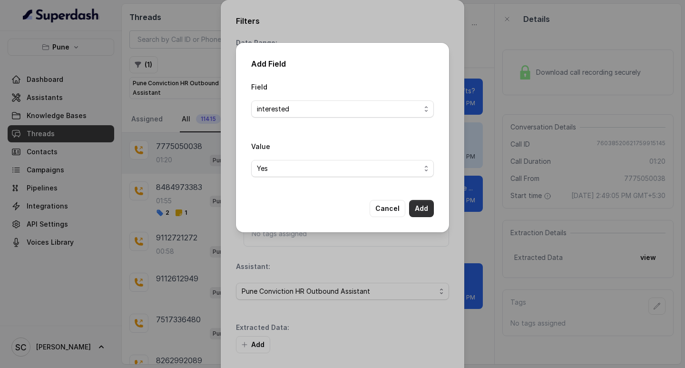
click at [421, 207] on button "Add" at bounding box center [421, 208] width 25 height 17
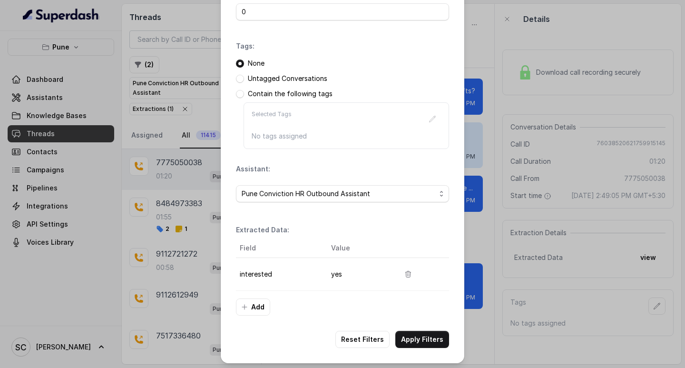
scroll to position [100, 0]
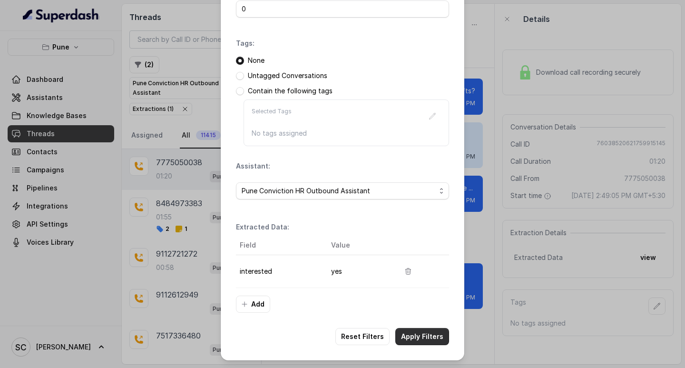
drag, startPoint x: 410, startPoint y: 335, endPoint x: 403, endPoint y: 301, distance: 34.0
click at [410, 334] on button "Apply Filters" at bounding box center [422, 336] width 54 height 17
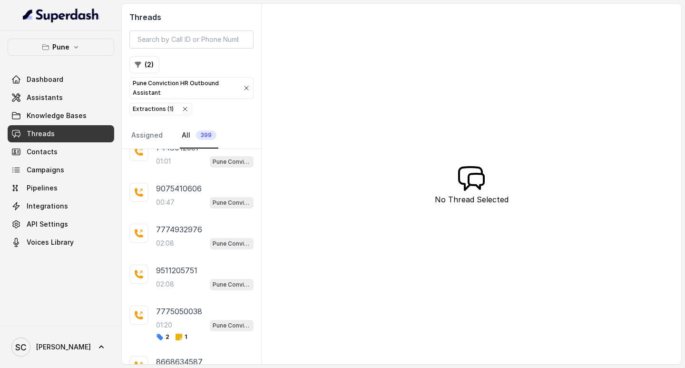
scroll to position [553, 0]
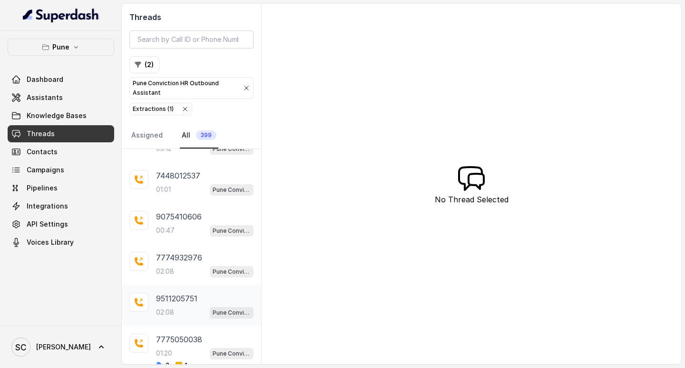
drag, startPoint x: 177, startPoint y: 306, endPoint x: 231, endPoint y: 294, distance: 55.6
click at [177, 306] on div "02:08 Pune Conviction HR Outbound Assistant" at bounding box center [204, 312] width 97 height 12
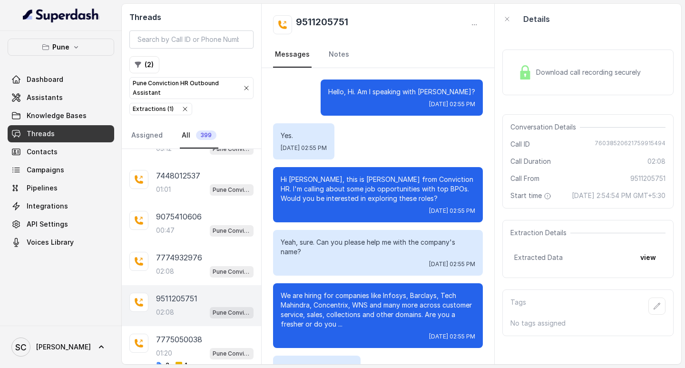
scroll to position [771, 0]
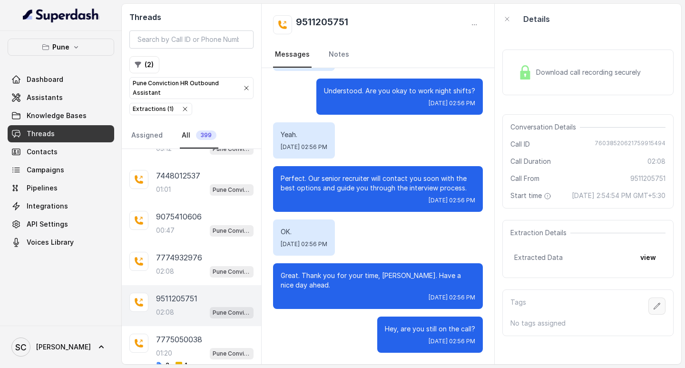
click at [648, 314] on button "button" at bounding box center [656, 305] width 17 height 17
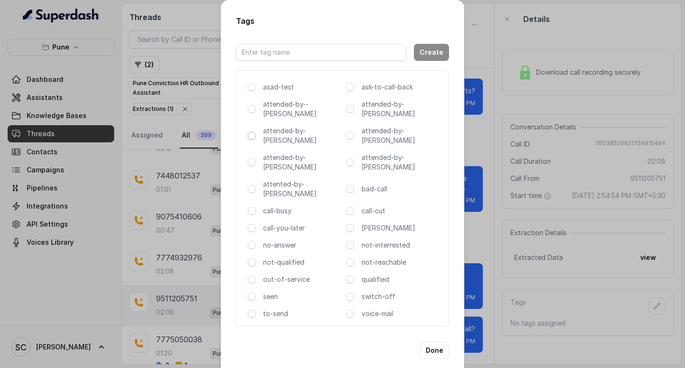
click at [250, 132] on span at bounding box center [252, 136] width 8 height 8
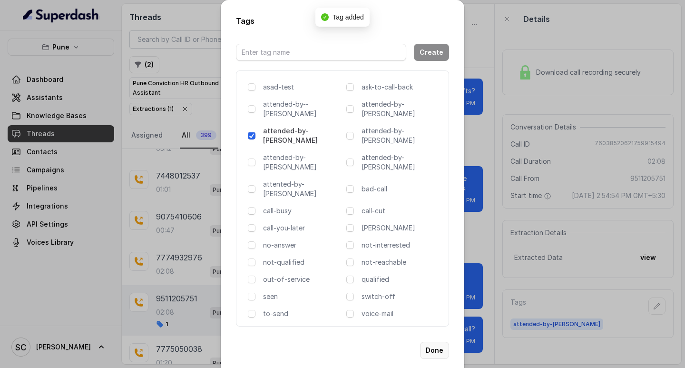
click at [439, 341] on button "Done" at bounding box center [434, 349] width 29 height 17
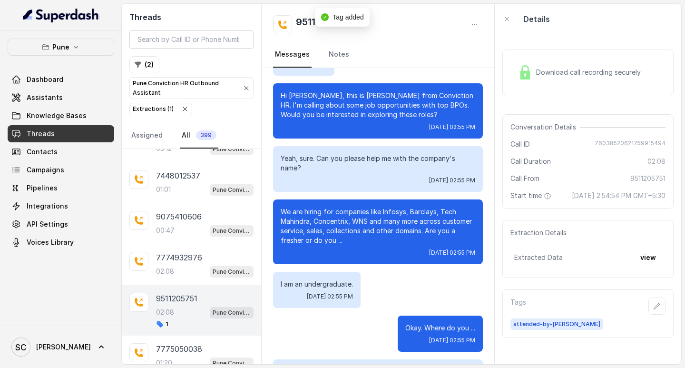
scroll to position [0, 0]
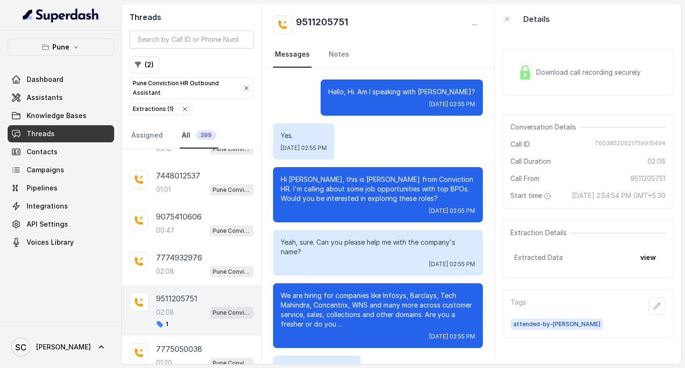
click at [320, 19] on h2 "9511205751" at bounding box center [322, 24] width 52 height 19
copy h2 "9511205751"
click at [298, 181] on p "Hi [PERSON_NAME], this is [PERSON_NAME] from Conviction HR. I'm calling about s…" at bounding box center [378, 189] width 194 height 29
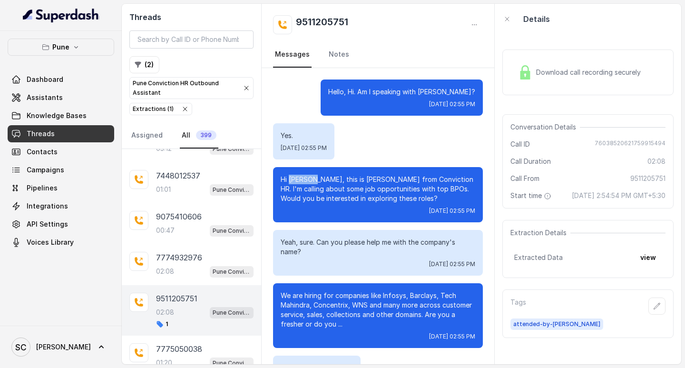
copy p "[PERSON_NAME]"
click at [654, 309] on icon "button" at bounding box center [657, 305] width 6 height 6
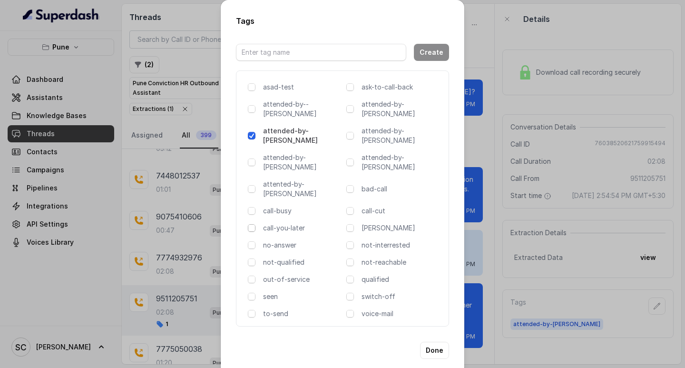
click at [252, 224] on span at bounding box center [252, 228] width 8 height 8
click at [434, 341] on button "Done" at bounding box center [434, 349] width 29 height 17
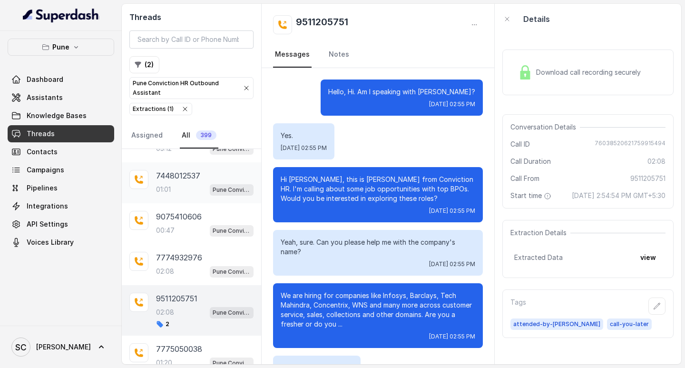
scroll to position [649, 0]
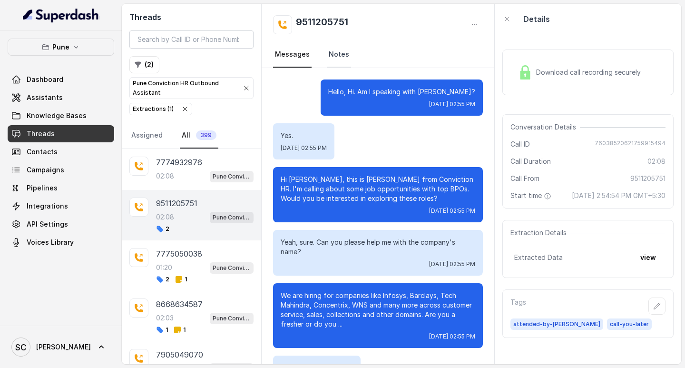
click at [337, 55] on link "Notes" at bounding box center [339, 55] width 24 height 26
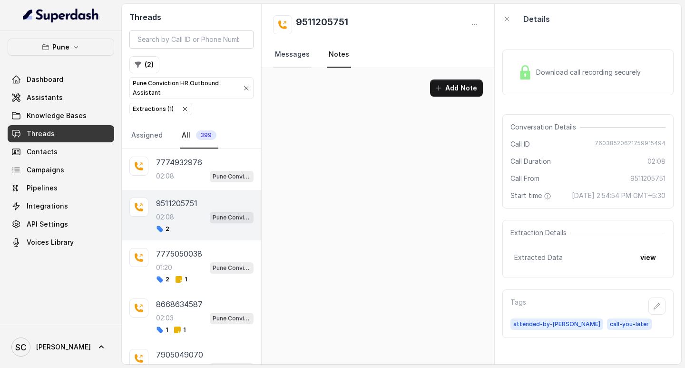
click at [295, 54] on link "Messages" at bounding box center [292, 55] width 39 height 26
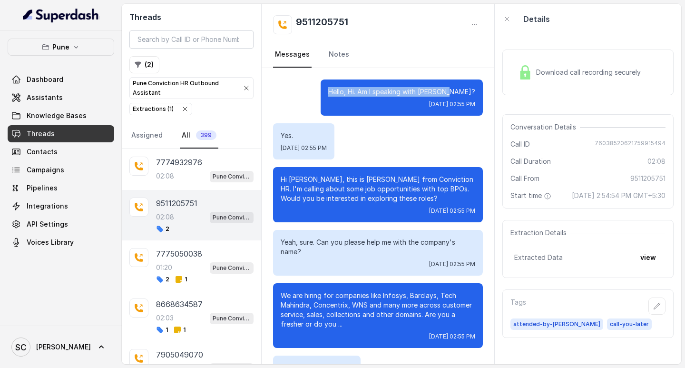
drag, startPoint x: 344, startPoint y: 90, endPoint x: 471, endPoint y: 86, distance: 127.5
click at [471, 86] on div "Hello, Hi. Am I speaking with [PERSON_NAME]? [DATE] 02:55 PM" at bounding box center [401, 97] width 162 height 36
click at [466, 90] on p "Hello, Hi. Am I speaking with [PERSON_NAME]?" at bounding box center [401, 92] width 147 height 10
drag, startPoint x: 466, startPoint y: 90, endPoint x: 339, endPoint y: 87, distance: 126.5
click at [339, 87] on div "Hello, Hi. Am I speaking with [PERSON_NAME]? [DATE] 02:55 PM" at bounding box center [401, 97] width 162 height 36
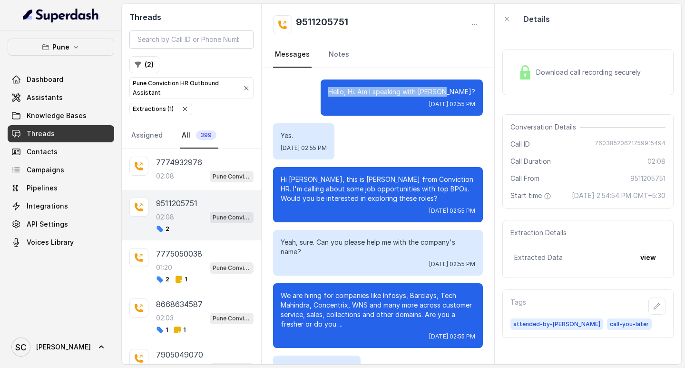
click at [344, 90] on p "Hello, Hi. Am I speaking with [PERSON_NAME]?" at bounding box center [401, 92] width 147 height 10
drag, startPoint x: 344, startPoint y: 90, endPoint x: 471, endPoint y: 87, distance: 126.5
click at [471, 87] on div "Hello, Hi. Am I speaking with [PERSON_NAME]? [DATE] 02:55 PM" at bounding box center [401, 97] width 162 height 36
click at [470, 91] on div "Hello, Hi. Am I speaking with [PERSON_NAME]? [DATE] 02:55 PM" at bounding box center [401, 97] width 162 height 36
drag, startPoint x: 472, startPoint y: 92, endPoint x: 339, endPoint y: 91, distance: 133.1
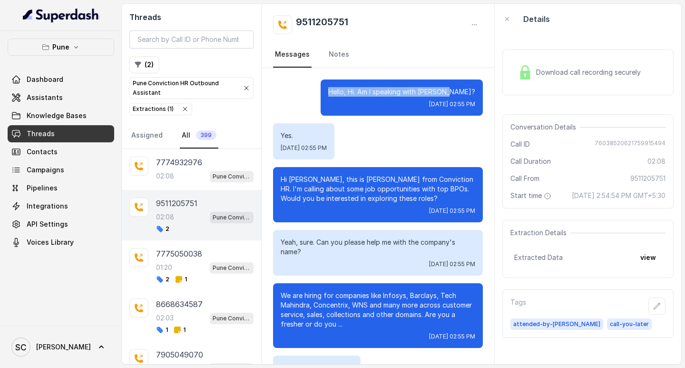
click at [339, 91] on div "Hello, Hi. Am I speaking with [PERSON_NAME]? [DATE] 02:55 PM" at bounding box center [401, 97] width 162 height 36
drag, startPoint x: 281, startPoint y: 134, endPoint x: 297, endPoint y: 136, distance: 16.2
click at [297, 136] on div "Yes. [DATE] 02:55 PM" at bounding box center [303, 141] width 61 height 36
click at [299, 137] on p "Yes." at bounding box center [304, 136] width 46 height 10
click at [290, 136] on p "Yes." at bounding box center [304, 136] width 46 height 10
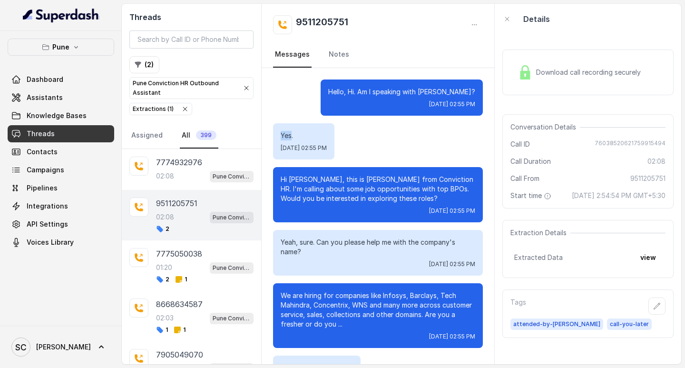
click at [290, 136] on p "Yes." at bounding box center [304, 136] width 46 height 10
click at [299, 136] on p "Yes." at bounding box center [304, 136] width 46 height 10
drag, startPoint x: 299, startPoint y: 136, endPoint x: 285, endPoint y: 133, distance: 14.0
click at [285, 133] on p "Yes." at bounding box center [304, 136] width 46 height 10
click at [345, 89] on p "Hello, Hi. Am I speaking with [PERSON_NAME]?" at bounding box center [401, 92] width 147 height 10
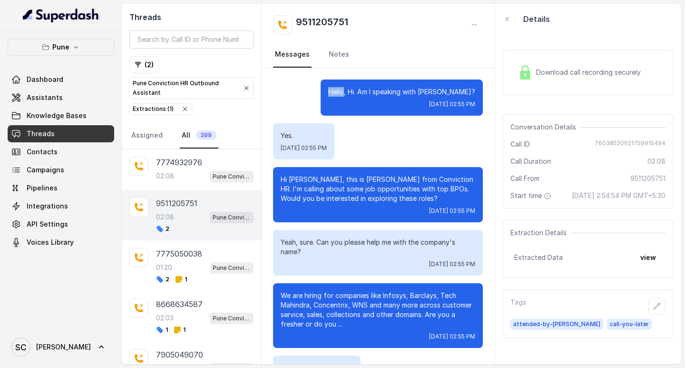
click at [345, 89] on p "Hello, Hi. Am I speaking with [PERSON_NAME]?" at bounding box center [401, 92] width 147 height 10
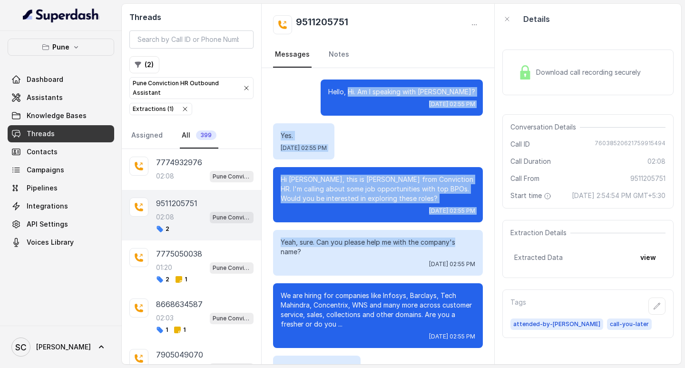
drag, startPoint x: 364, startPoint y: 91, endPoint x: 472, endPoint y: 236, distance: 180.7
click at [428, 138] on div "Yes. [DATE] 02:55 PM" at bounding box center [378, 141] width 210 height 36
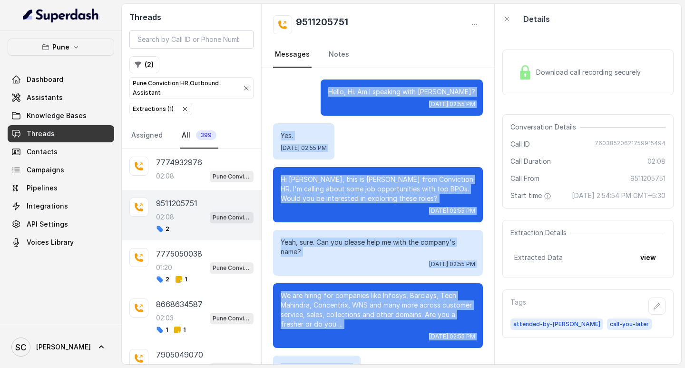
drag, startPoint x: 345, startPoint y: 90, endPoint x: 470, endPoint y: 349, distance: 288.0
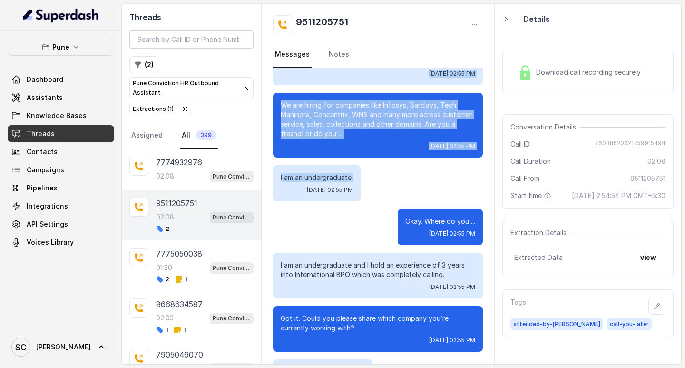
click at [276, 176] on div "I am an undergraduate. [DATE] 02:55 PM" at bounding box center [316, 183] width 87 height 36
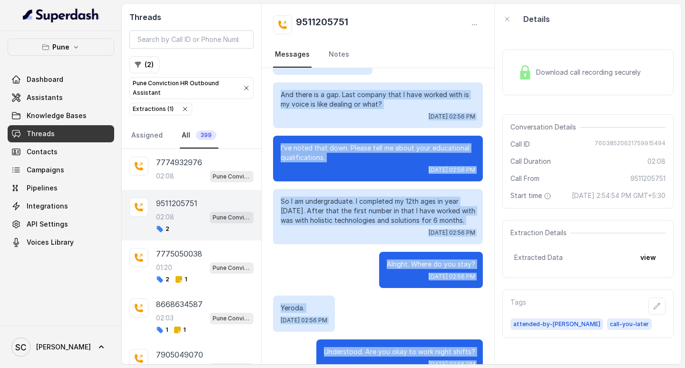
scroll to position [558, 0]
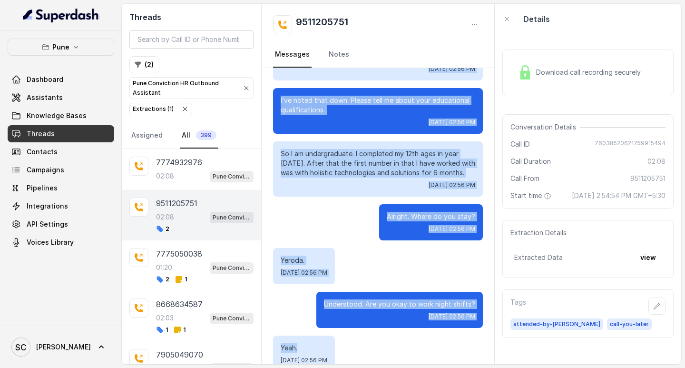
drag, startPoint x: 280, startPoint y: 176, endPoint x: 469, endPoint y: 232, distance: 197.8
click at [469, 232] on div "Hello, Hi. Am I speaking with [PERSON_NAME]? [DATE] 02:55 PM Yes. [DATE] 02:55 …" at bounding box center [378, 43] width 233 height 1067
click at [469, 230] on div "Alright. Where do you stay? [DATE] 02:56 PM" at bounding box center [431, 222] width 104 height 36
